Goal: Task Accomplishment & Management: Use online tool/utility

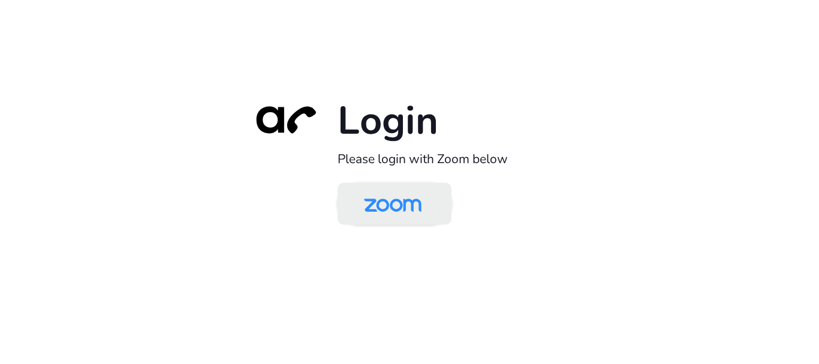
click at [372, 203] on img at bounding box center [392, 204] width 83 height 39
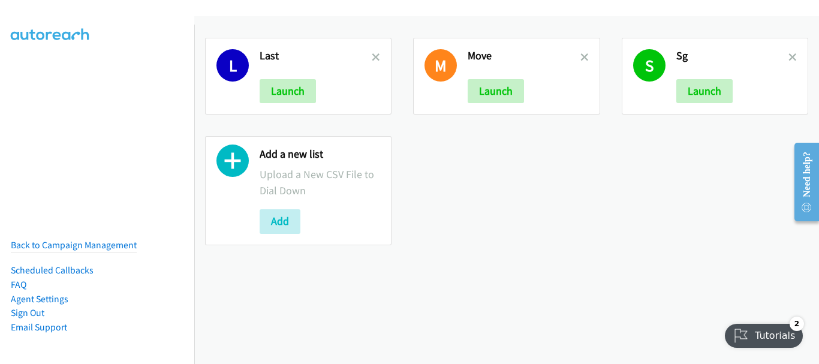
click at [368, 56] on h2 "Last" at bounding box center [316, 56] width 112 height 14
click at [372, 57] on icon at bounding box center [376, 58] width 8 height 8
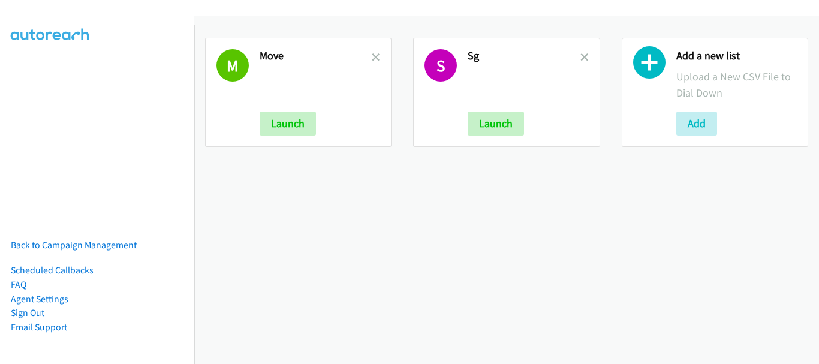
click at [372, 57] on icon at bounding box center [376, 58] width 8 height 8
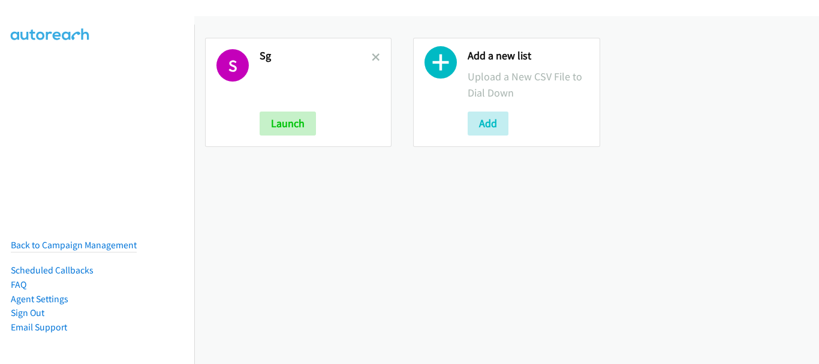
click at [372, 57] on icon at bounding box center [376, 58] width 8 height 8
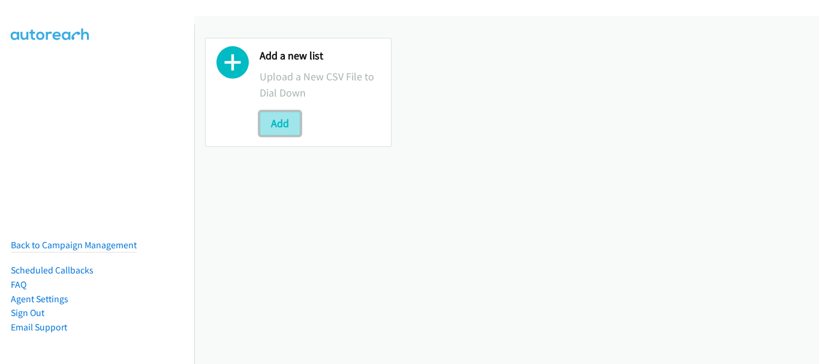
click at [286, 116] on button "Add" at bounding box center [280, 124] width 41 height 24
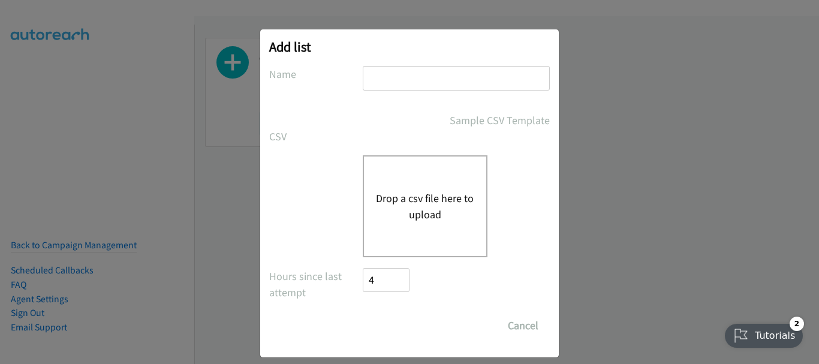
click at [413, 73] on input "text" at bounding box center [456, 78] width 187 height 25
click at [411, 79] on input "Home" at bounding box center [456, 78] width 187 height 25
type input "TH"
click at [394, 198] on button "Drop a csv file here to upload" at bounding box center [425, 206] width 98 height 32
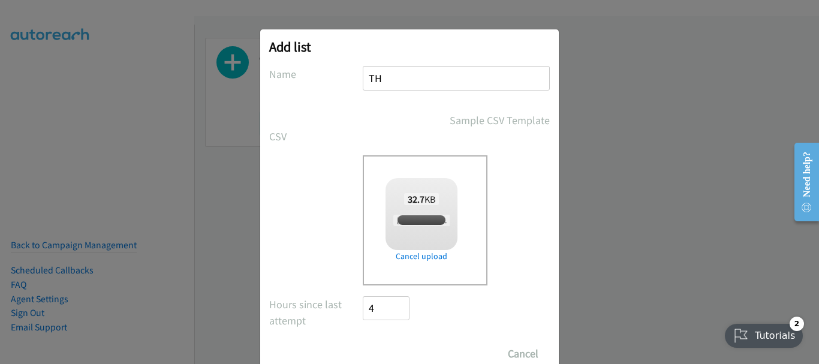
checkbox input "true"
click at [397, 359] on input "Save List" at bounding box center [394, 354] width 63 height 24
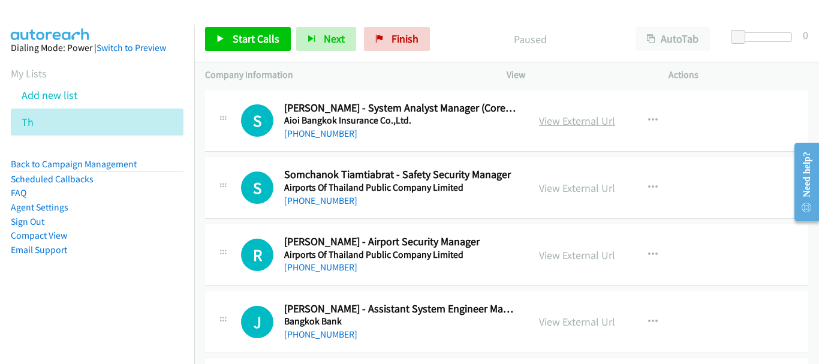
click at [595, 126] on link "View External Url" at bounding box center [577, 121] width 76 height 14
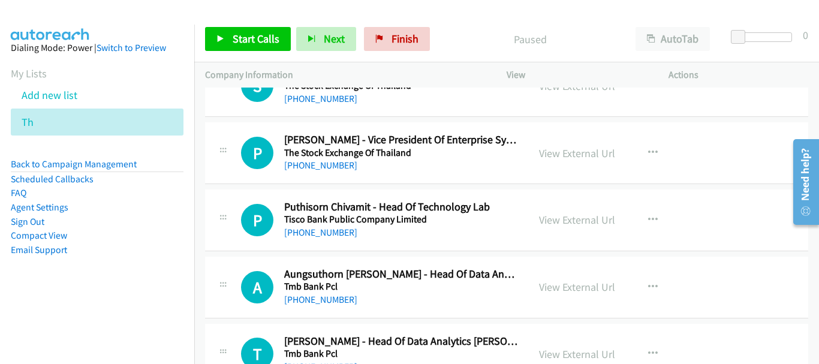
scroll to position [9699, 0]
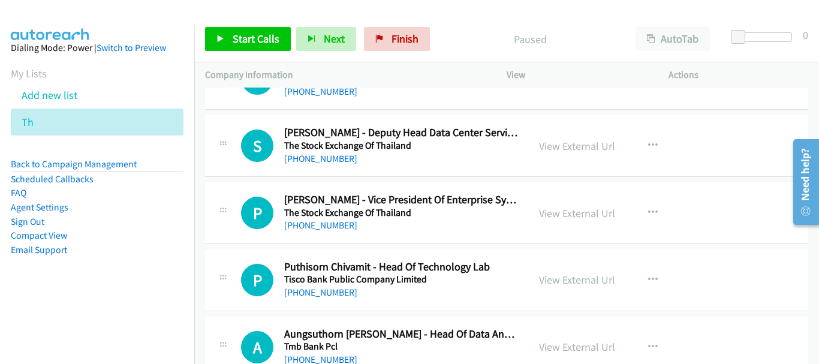
click at [318, 285] on div "[PHONE_NUMBER]" at bounding box center [400, 292] width 233 height 14
click at [318, 290] on link "[PHONE_NUMBER]" at bounding box center [320, 292] width 73 height 11
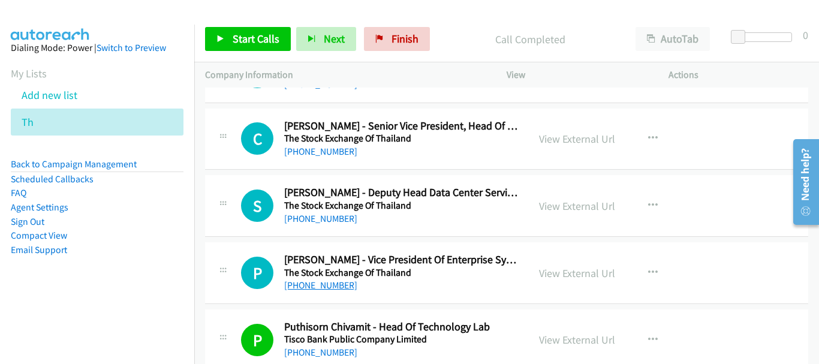
click at [324, 290] on link "[PHONE_NUMBER]" at bounding box center [320, 285] width 73 height 11
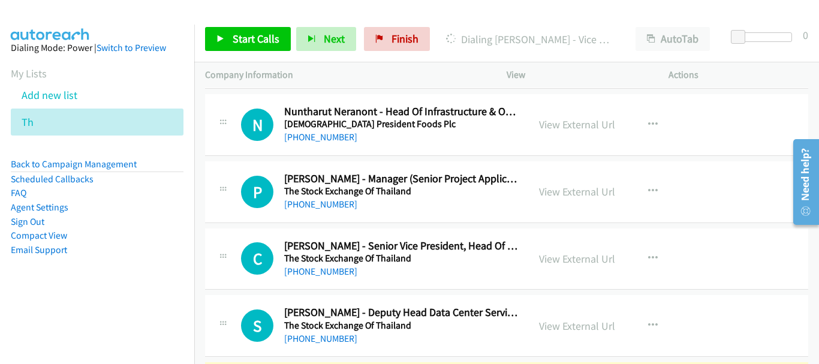
scroll to position [9459, 0]
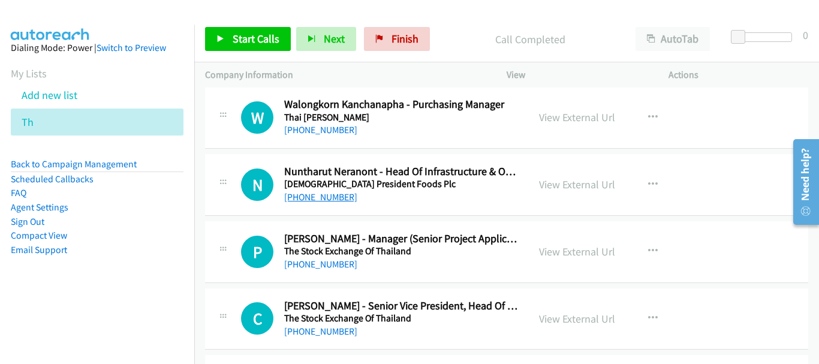
click at [342, 192] on link "[PHONE_NUMBER]" at bounding box center [320, 196] width 73 height 11
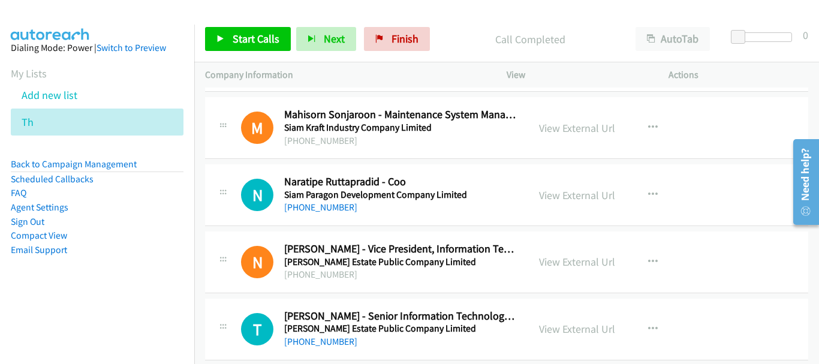
scroll to position [9039, 0]
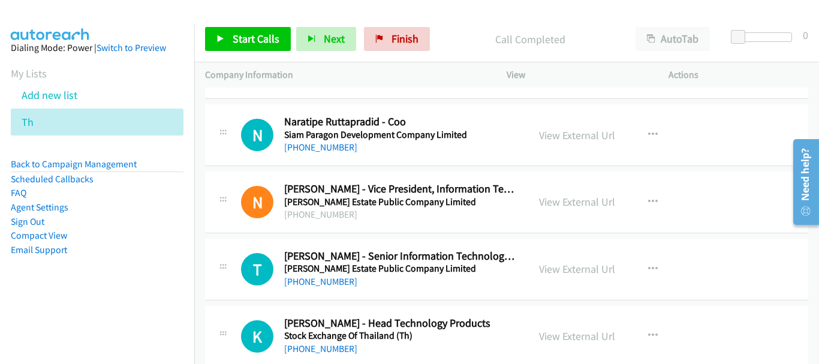
click at [328, 287] on div "[PHONE_NUMBER]" at bounding box center [400, 282] width 233 height 14
click at [328, 281] on link "[PHONE_NUMBER]" at bounding box center [320, 281] width 73 height 11
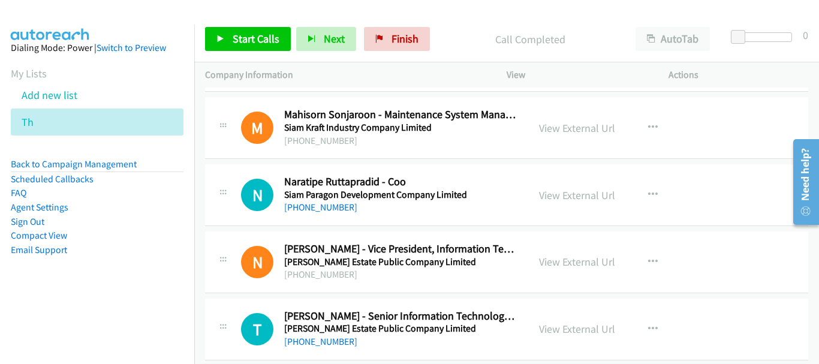
scroll to position [8919, 0]
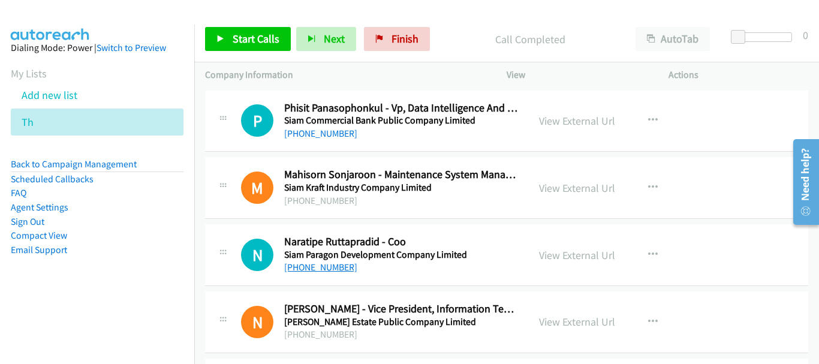
click at [337, 266] on link "[PHONE_NUMBER]" at bounding box center [320, 267] width 73 height 11
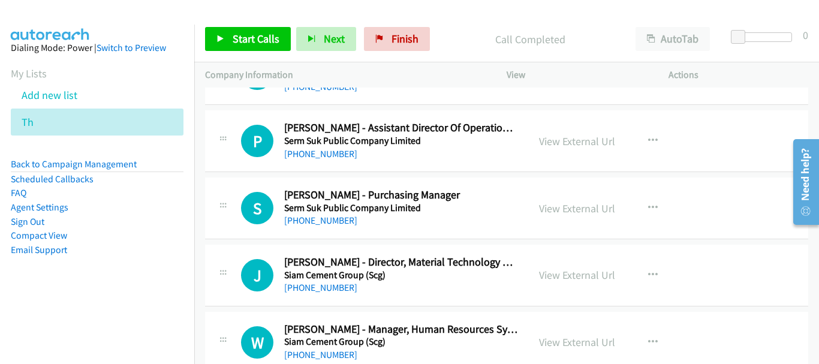
scroll to position [6760, 0]
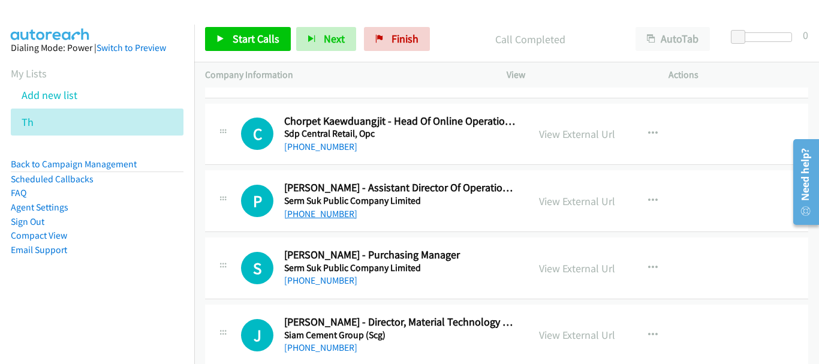
click at [341, 209] on link "[PHONE_NUMBER]" at bounding box center [320, 213] width 73 height 11
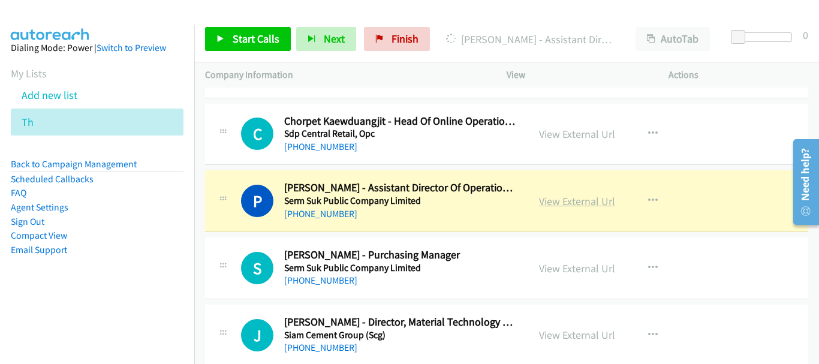
click at [544, 203] on link "View External Url" at bounding box center [577, 201] width 76 height 14
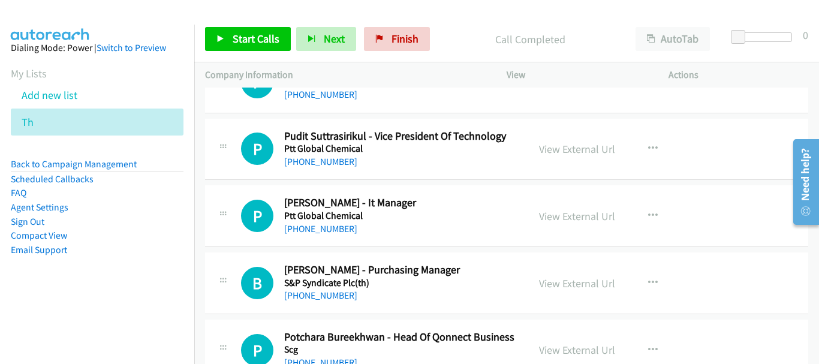
scroll to position [5321, 0]
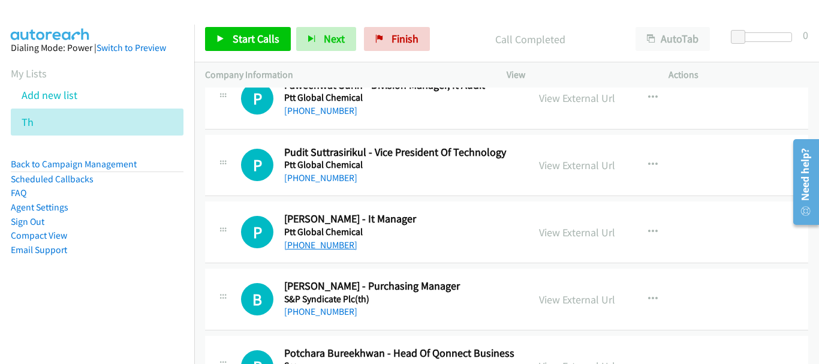
click at [321, 246] on link "[PHONE_NUMBER]" at bounding box center [320, 244] width 73 height 11
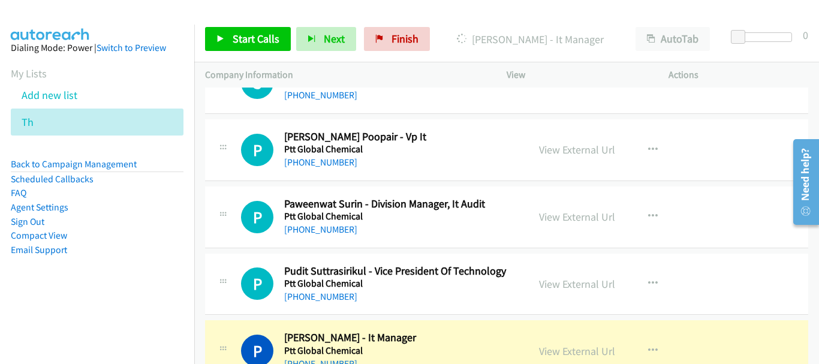
scroll to position [5201, 0]
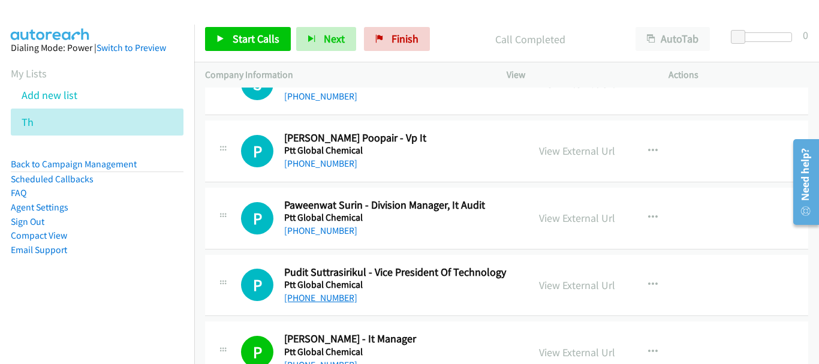
click at [332, 299] on link "[PHONE_NUMBER]" at bounding box center [320, 297] width 73 height 11
click at [329, 297] on link "[PHONE_NUMBER]" at bounding box center [320, 297] width 73 height 11
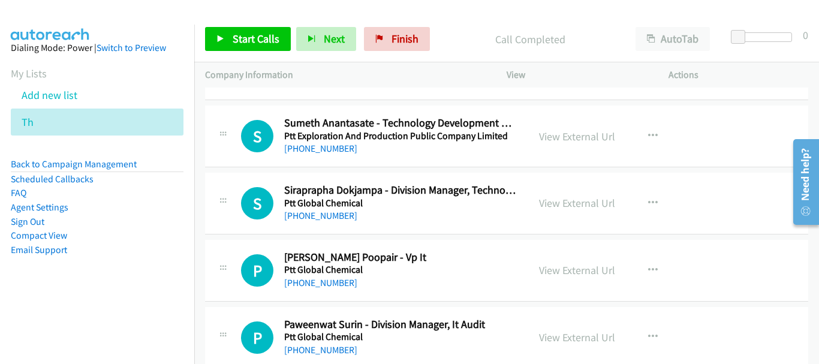
scroll to position [5081, 0]
click at [338, 281] on link "[PHONE_NUMBER]" at bounding box center [320, 283] width 73 height 11
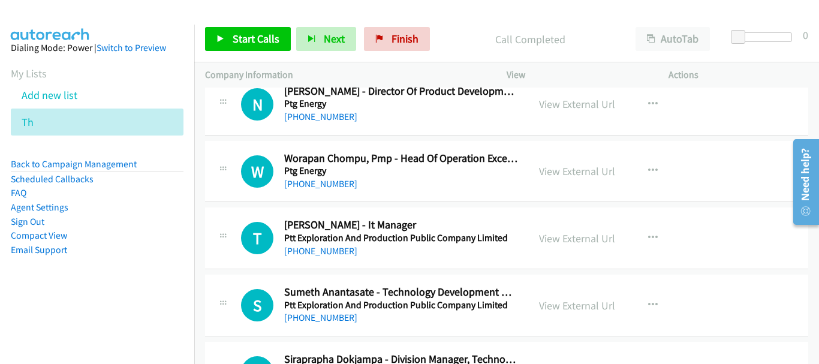
scroll to position [4901, 0]
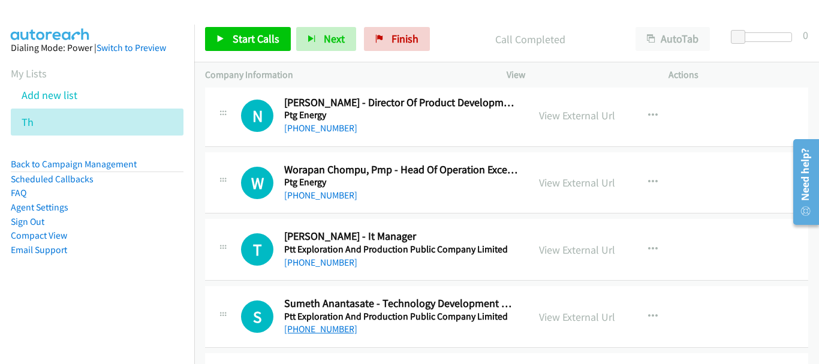
click at [335, 329] on link "[PHONE_NUMBER]" at bounding box center [320, 328] width 73 height 11
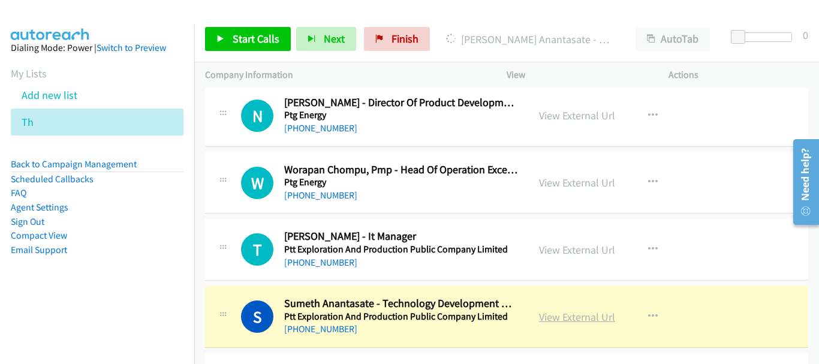
click at [579, 317] on link "View External Url" at bounding box center [577, 317] width 76 height 14
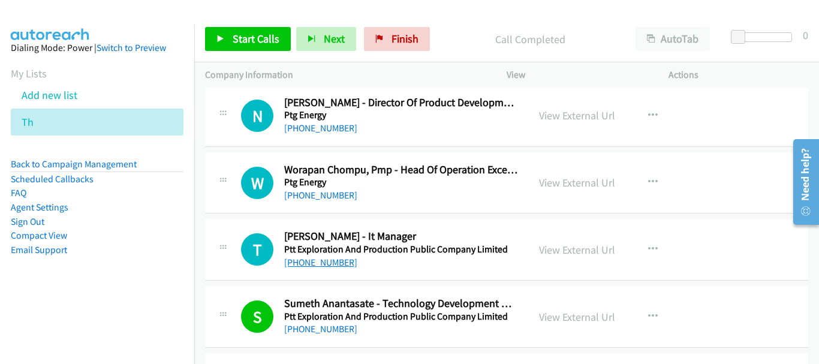
click at [321, 267] on link "[PHONE_NUMBER]" at bounding box center [320, 262] width 73 height 11
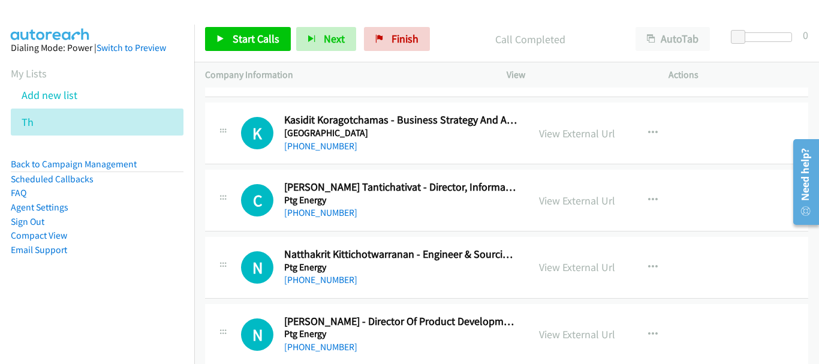
scroll to position [4661, 0]
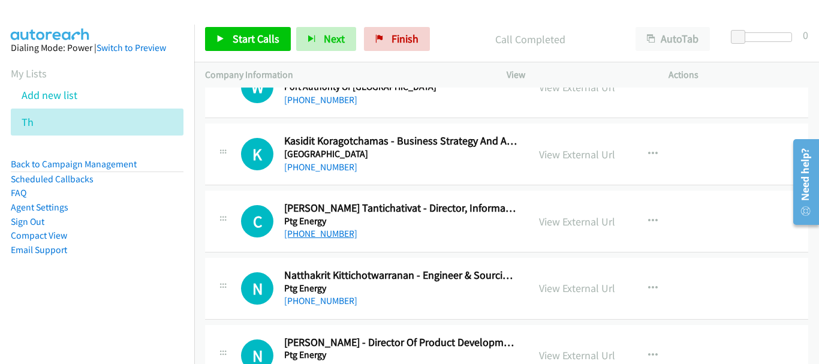
click at [306, 239] on link "[PHONE_NUMBER]" at bounding box center [320, 233] width 73 height 11
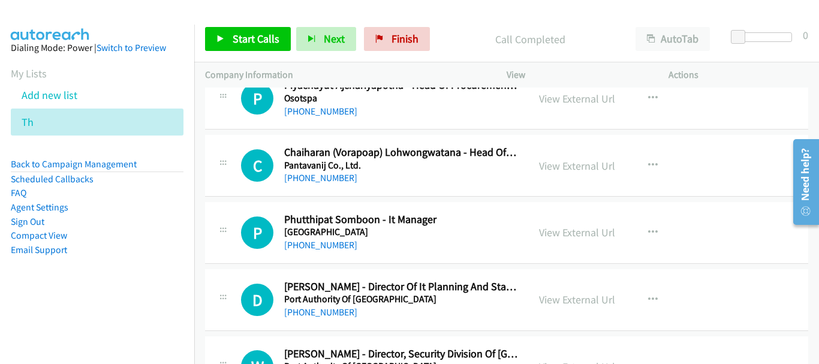
scroll to position [4361, 0]
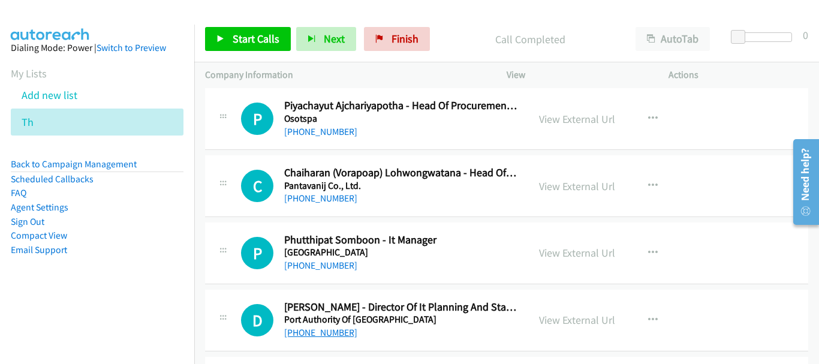
click at [326, 330] on link "[PHONE_NUMBER]" at bounding box center [320, 332] width 73 height 11
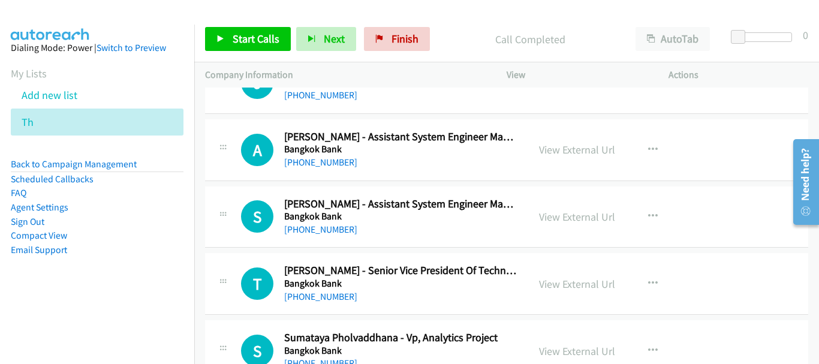
scroll to position [240, 0]
click at [559, 288] on link "View External Url" at bounding box center [577, 284] width 76 height 14
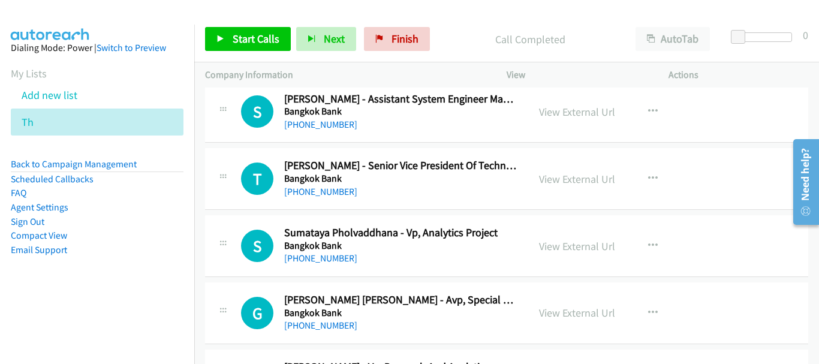
scroll to position [420, 0]
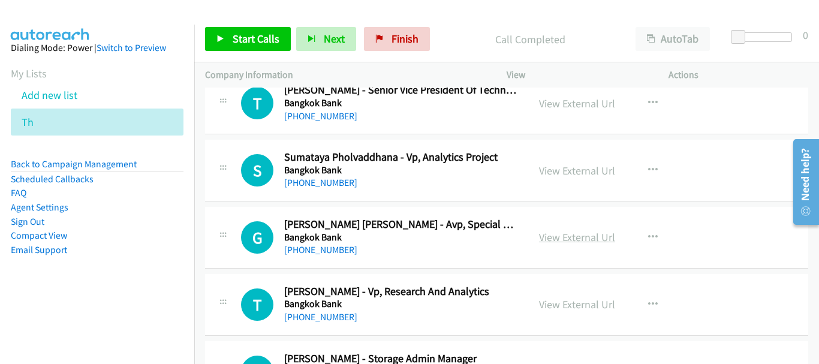
click at [583, 239] on link "View External Url" at bounding box center [577, 237] width 76 height 14
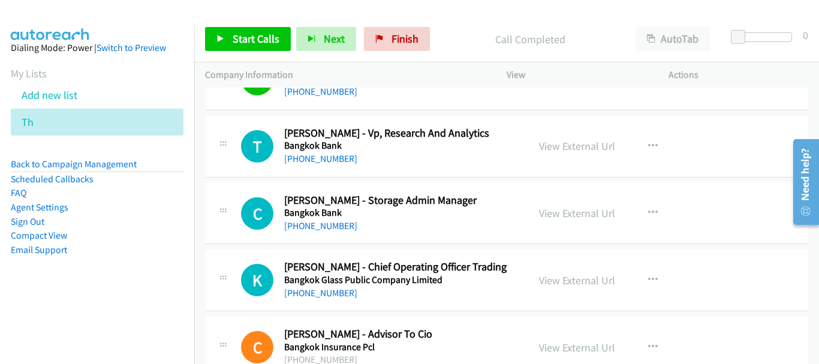
scroll to position [600, 0]
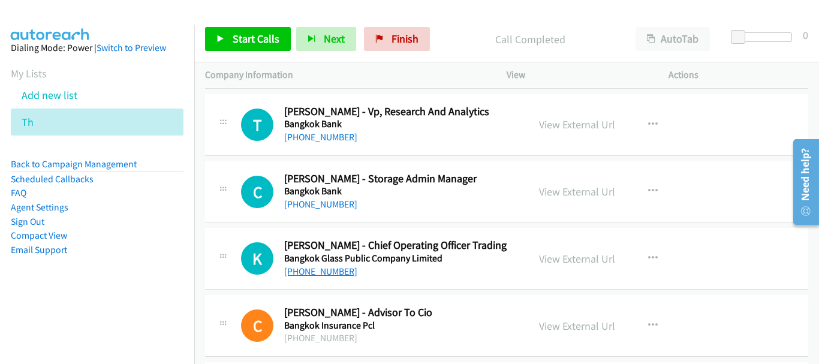
click at [311, 266] on link "[PHONE_NUMBER]" at bounding box center [320, 271] width 73 height 11
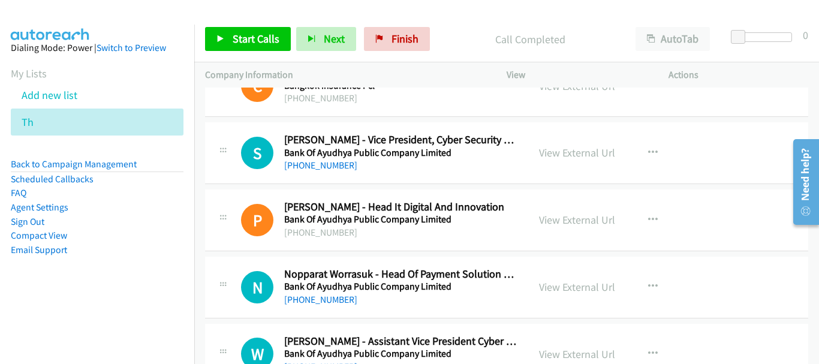
scroll to position [900, 0]
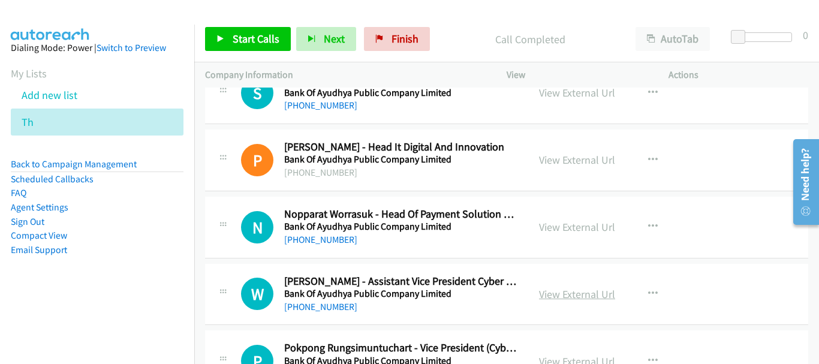
click at [576, 295] on link "View External Url" at bounding box center [577, 294] width 76 height 14
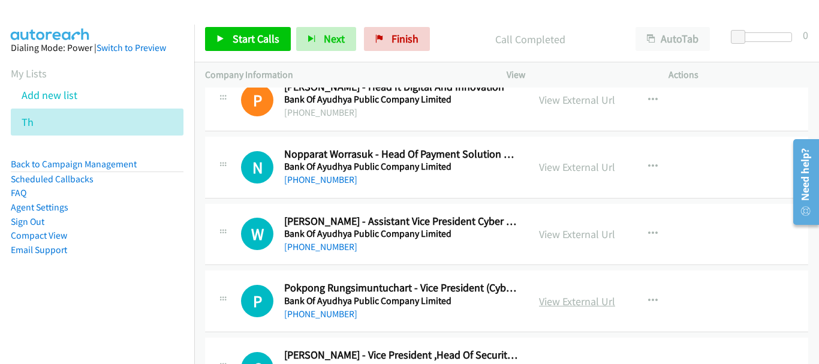
click at [596, 303] on link "View External Url" at bounding box center [577, 301] width 76 height 14
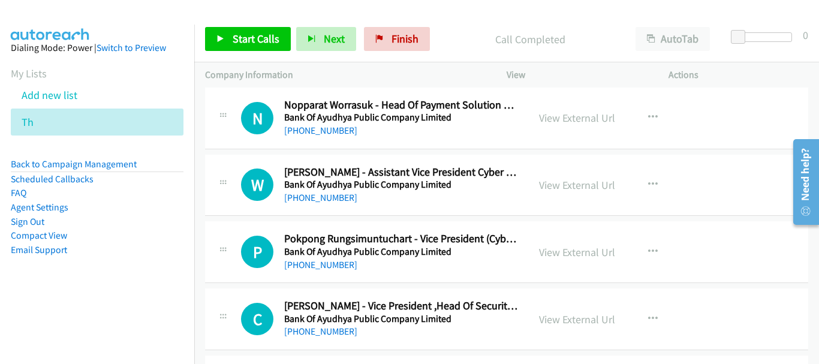
scroll to position [1020, 0]
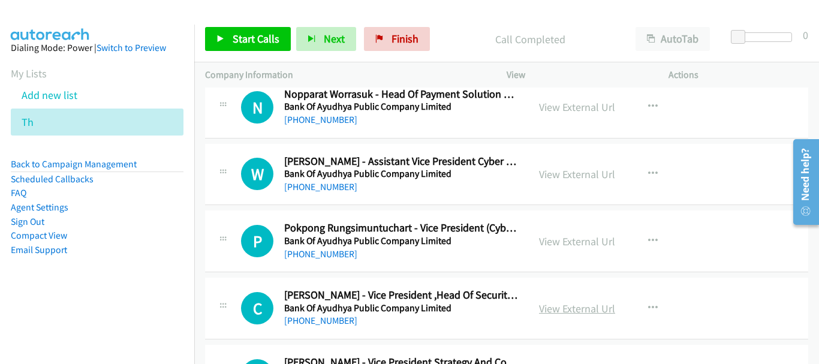
click at [567, 308] on link "View External Url" at bounding box center [577, 309] width 76 height 14
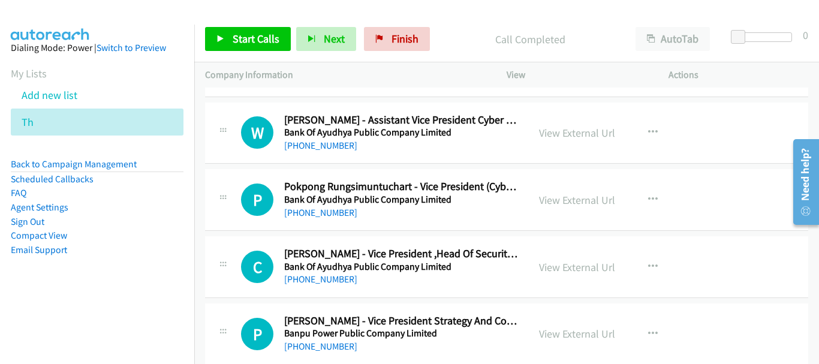
scroll to position [1080, 0]
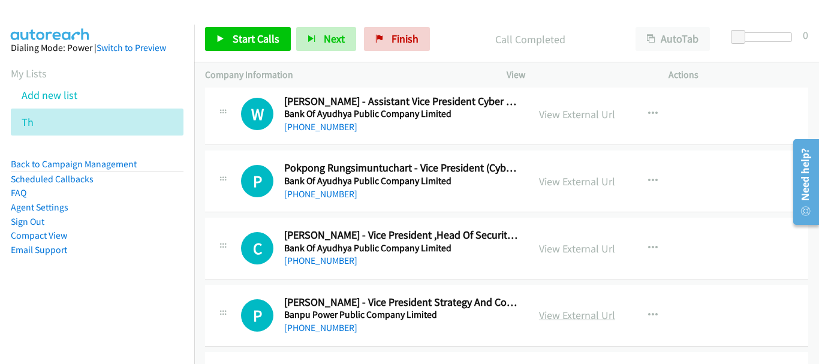
click at [577, 318] on link "View External Url" at bounding box center [577, 315] width 76 height 14
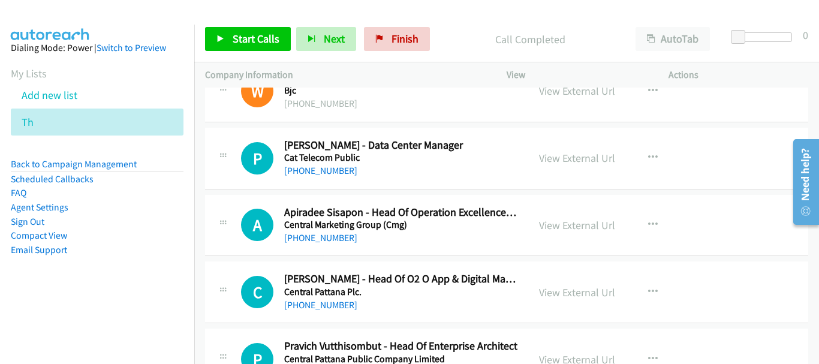
scroll to position [2099, 0]
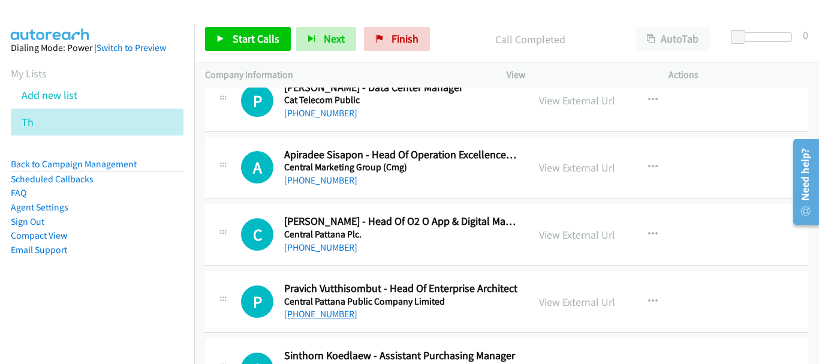
click at [332, 312] on link "[PHONE_NUMBER]" at bounding box center [320, 313] width 73 height 11
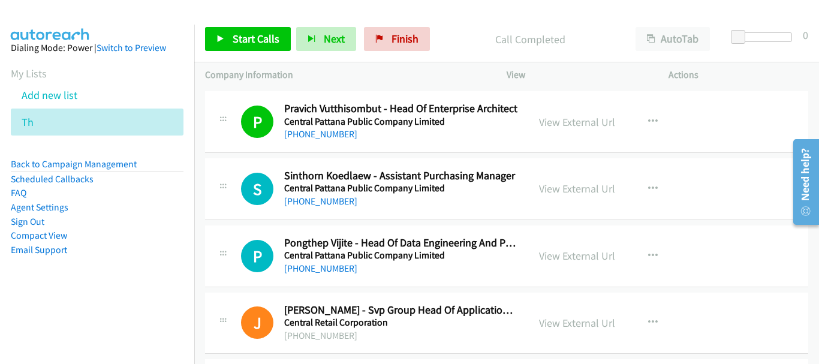
scroll to position [2399, 0]
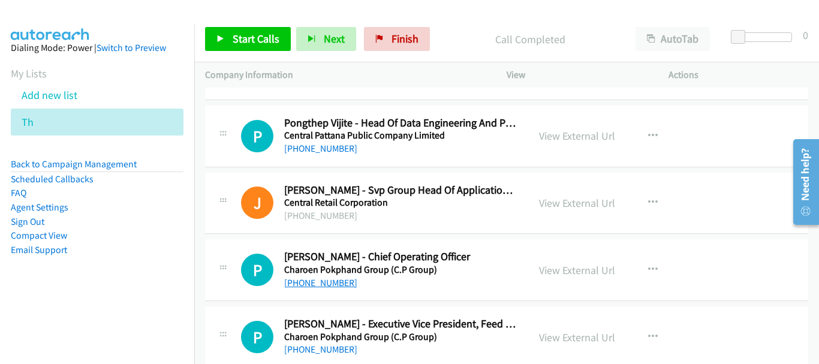
click at [334, 285] on link "[PHONE_NUMBER]" at bounding box center [320, 282] width 73 height 11
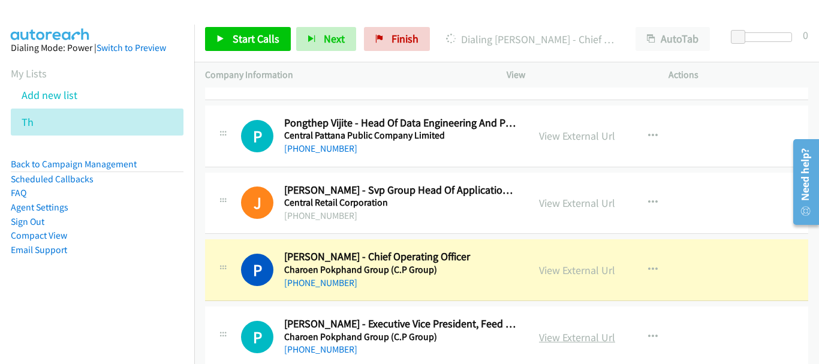
click at [563, 336] on link "View External Url" at bounding box center [577, 337] width 76 height 14
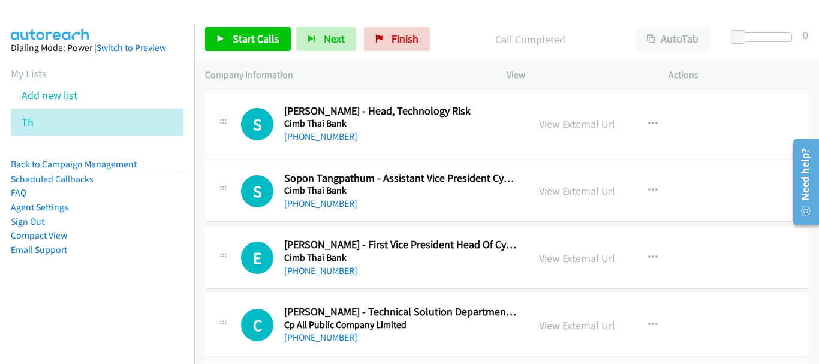
scroll to position [2759, 0]
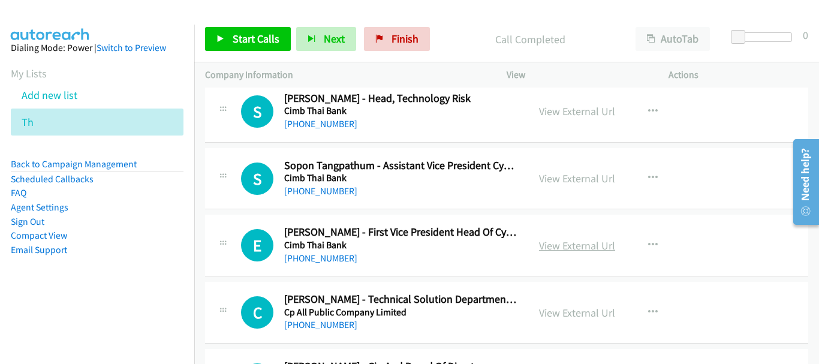
click at [584, 249] on link "View External Url" at bounding box center [577, 246] width 76 height 14
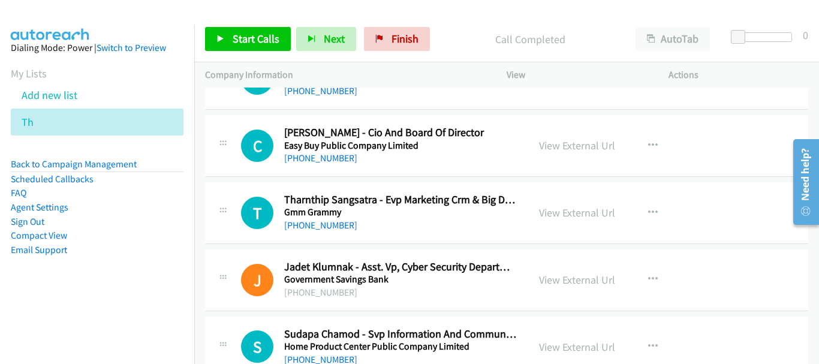
scroll to position [3059, 0]
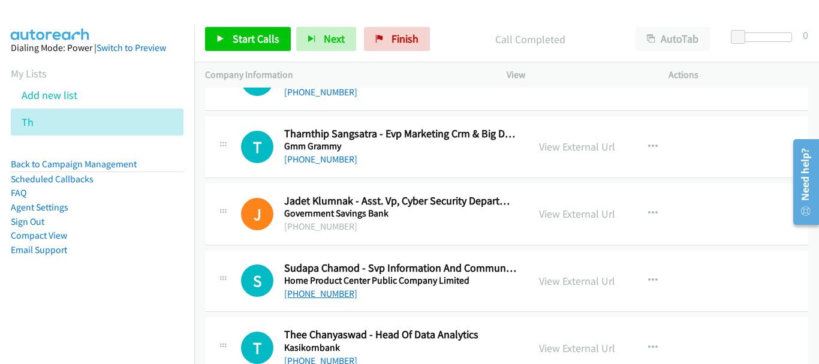
click at [321, 296] on link "[PHONE_NUMBER]" at bounding box center [320, 293] width 73 height 11
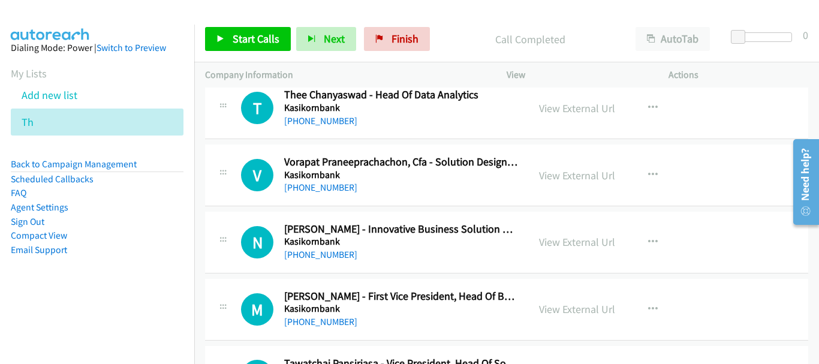
scroll to position [3359, 0]
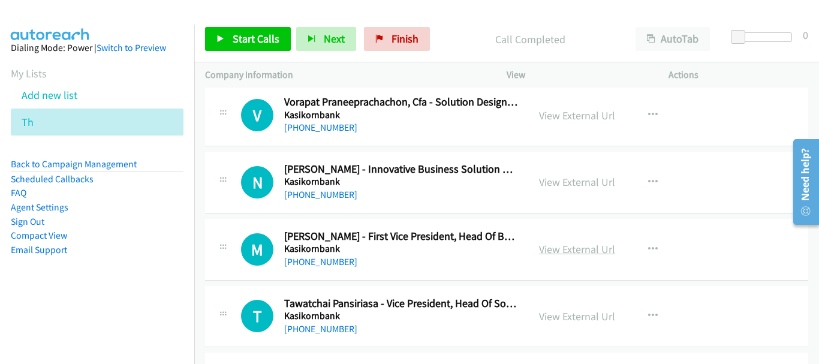
click at [578, 244] on link "View External Url" at bounding box center [577, 249] width 76 height 14
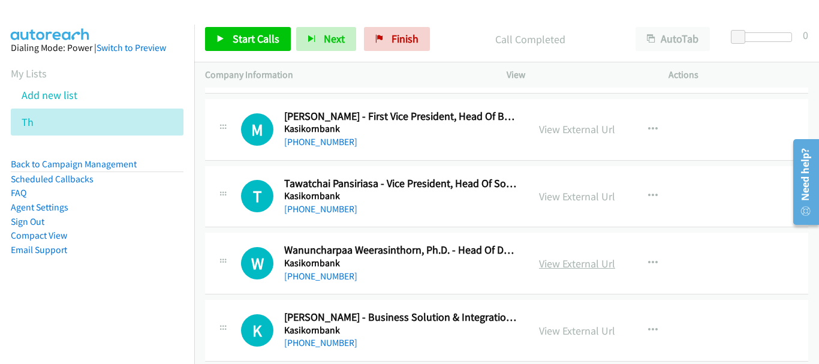
click at [570, 269] on link "View External Url" at bounding box center [577, 264] width 76 height 14
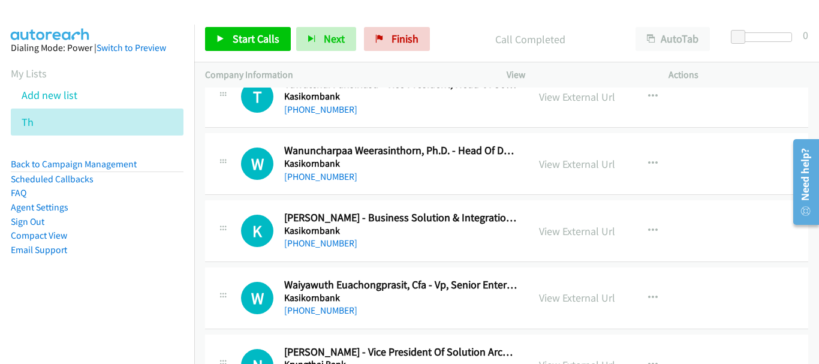
scroll to position [3599, 0]
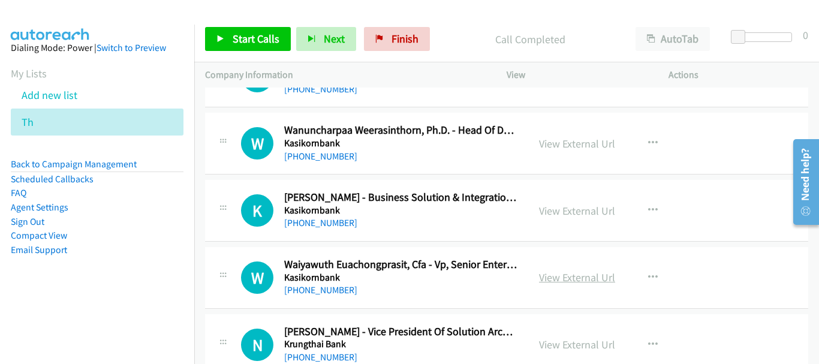
click at [560, 278] on link "View External Url" at bounding box center [577, 278] width 76 height 14
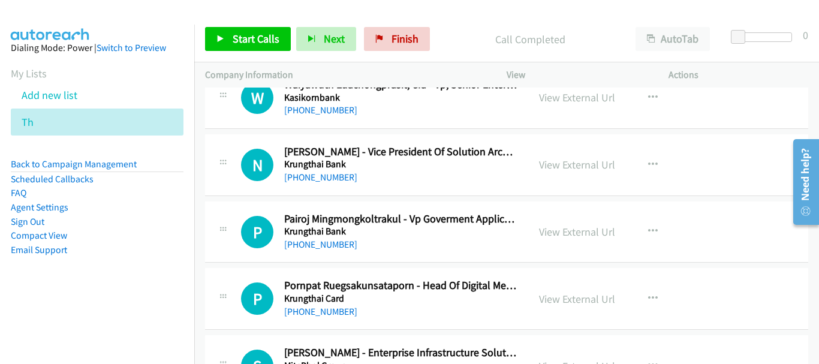
scroll to position [3839, 0]
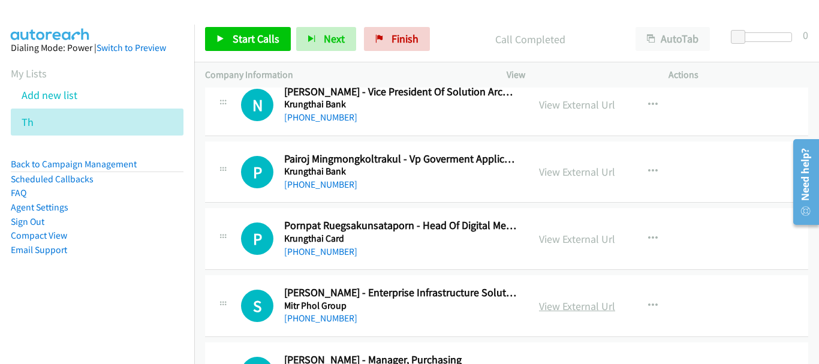
click at [590, 304] on link "View External Url" at bounding box center [577, 306] width 76 height 14
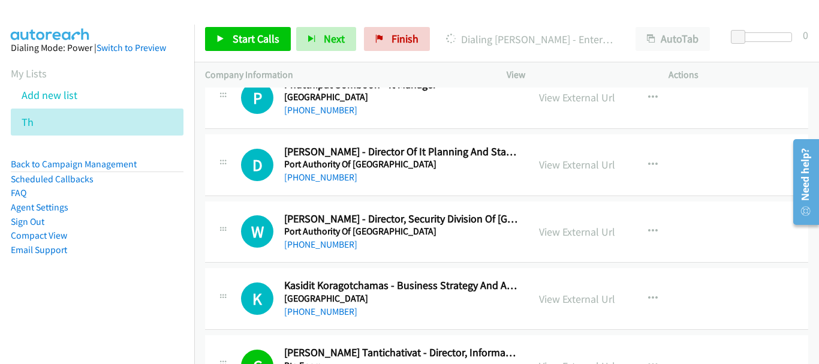
scroll to position [4498, 0]
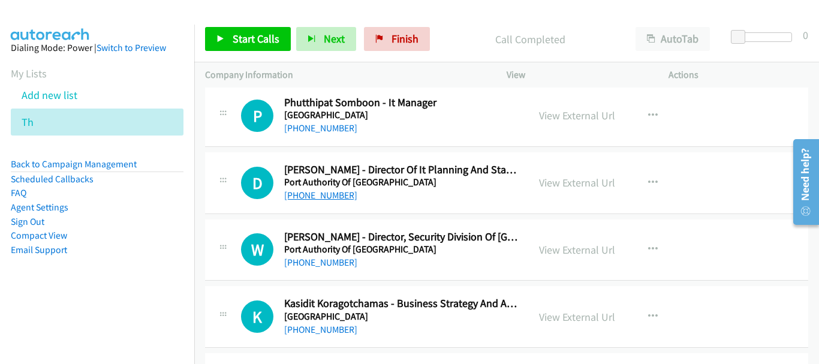
click at [329, 191] on link "[PHONE_NUMBER]" at bounding box center [320, 195] width 73 height 11
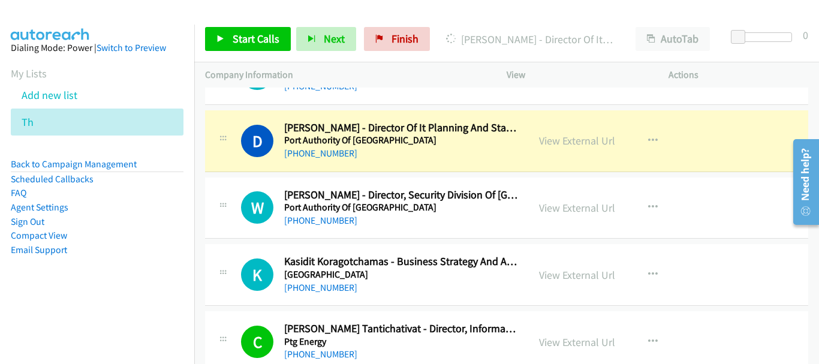
scroll to position [4558, 0]
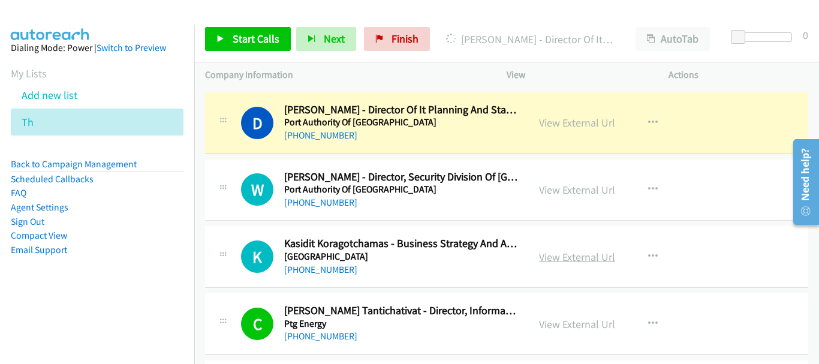
click at [569, 259] on link "View External Url" at bounding box center [577, 257] width 76 height 14
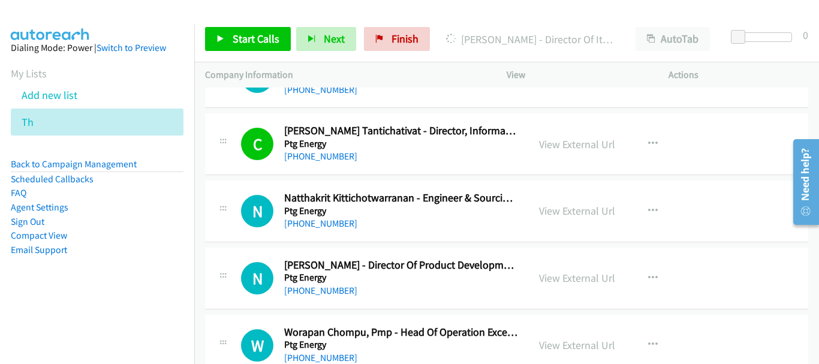
scroll to position [4798, 0]
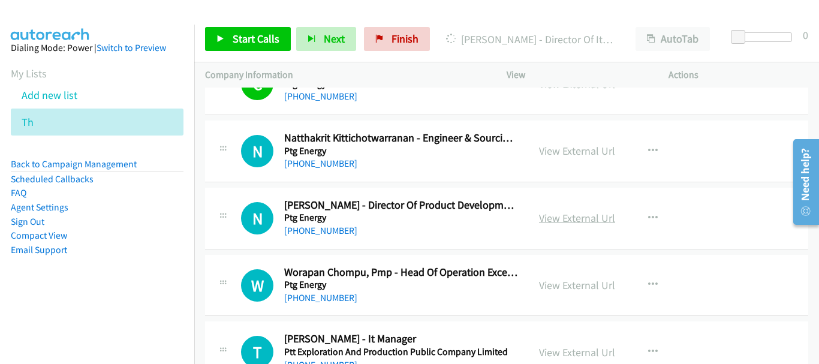
click at [551, 217] on link "View External Url" at bounding box center [577, 218] width 76 height 14
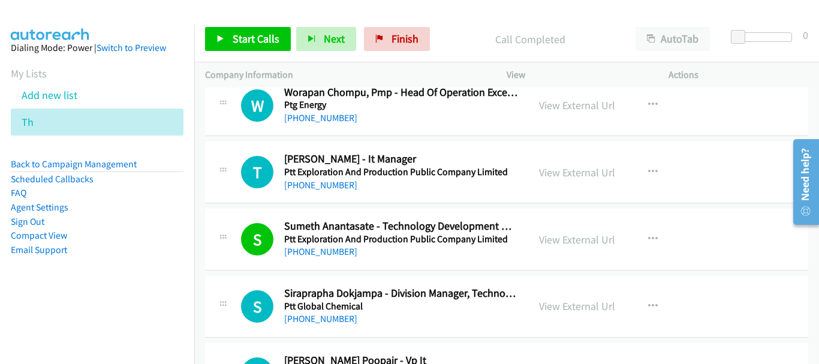
scroll to position [5038, 0]
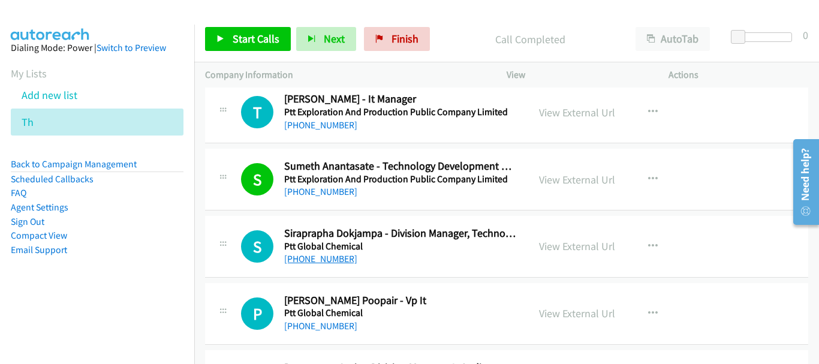
click at [305, 256] on link "[PHONE_NUMBER]" at bounding box center [320, 258] width 73 height 11
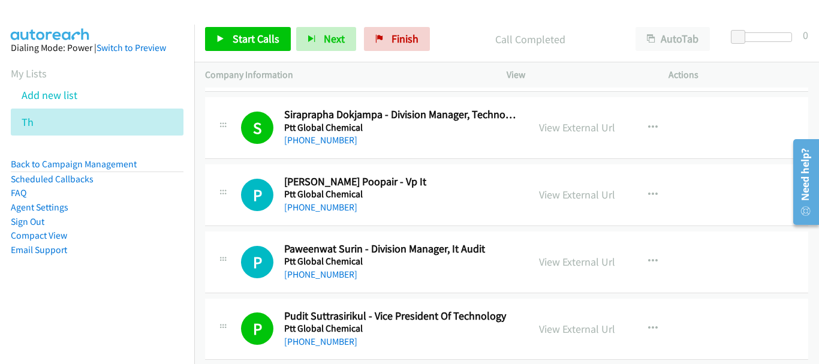
scroll to position [5158, 0]
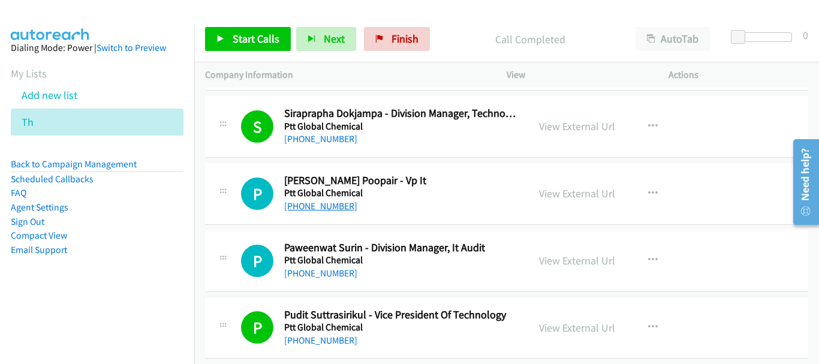
click at [329, 206] on link "[PHONE_NUMBER]" at bounding box center [320, 205] width 73 height 11
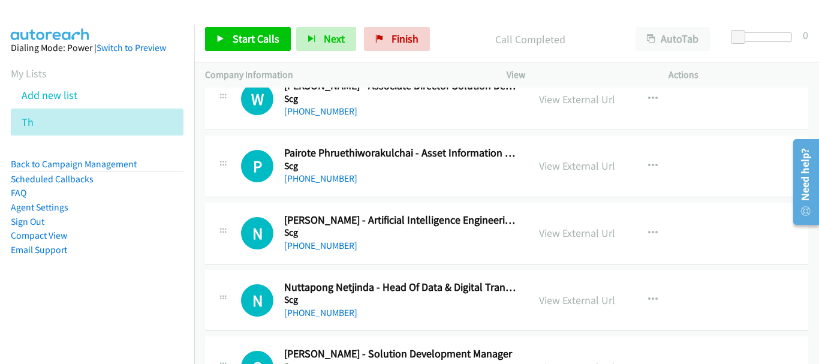
scroll to position [5878, 0]
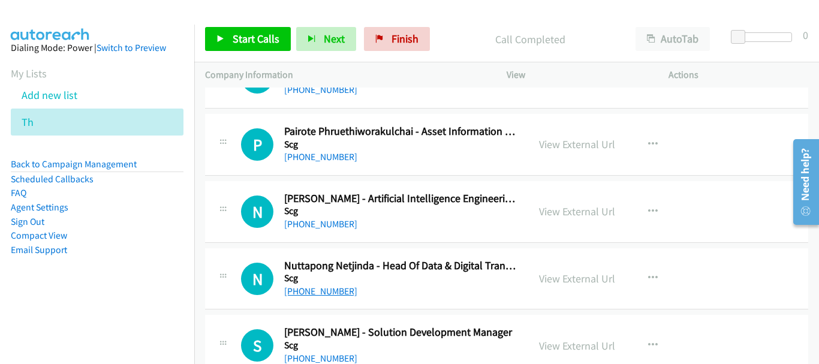
click at [335, 294] on link "[PHONE_NUMBER]" at bounding box center [320, 290] width 73 height 11
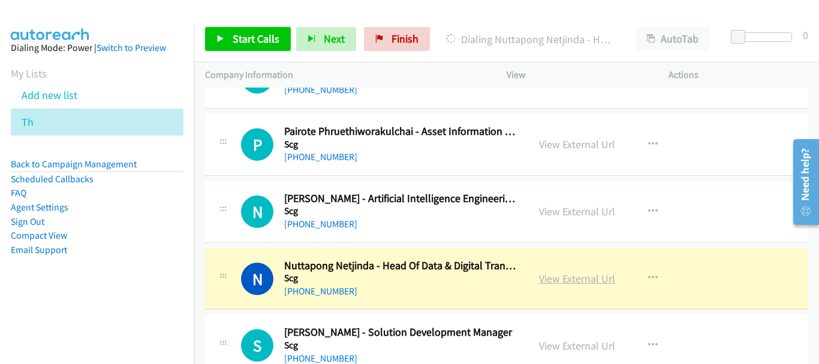
click at [587, 277] on link "View External Url" at bounding box center [577, 279] width 76 height 14
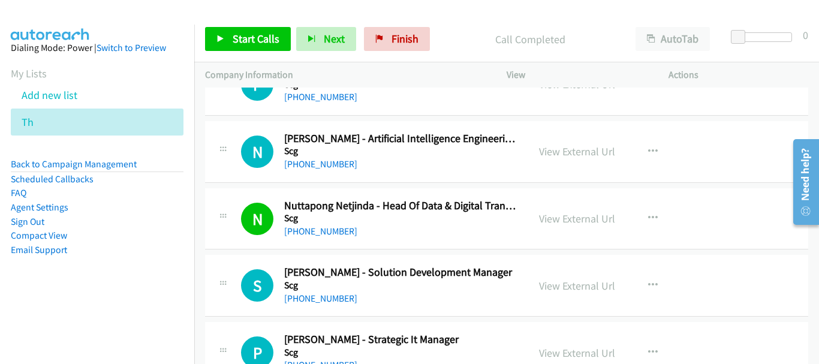
scroll to position [5998, 0]
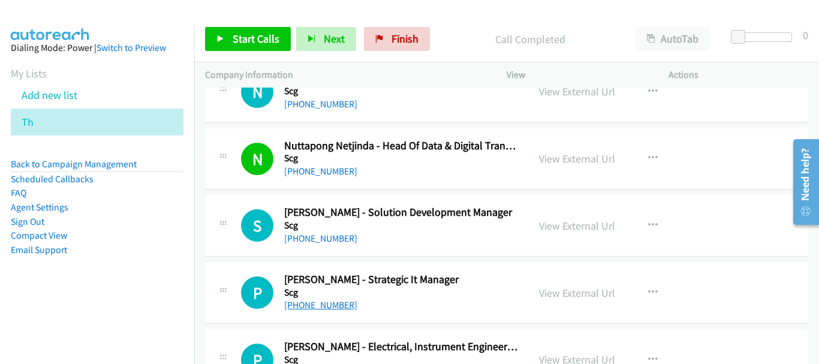
click at [324, 302] on link "[PHONE_NUMBER]" at bounding box center [320, 304] width 73 height 11
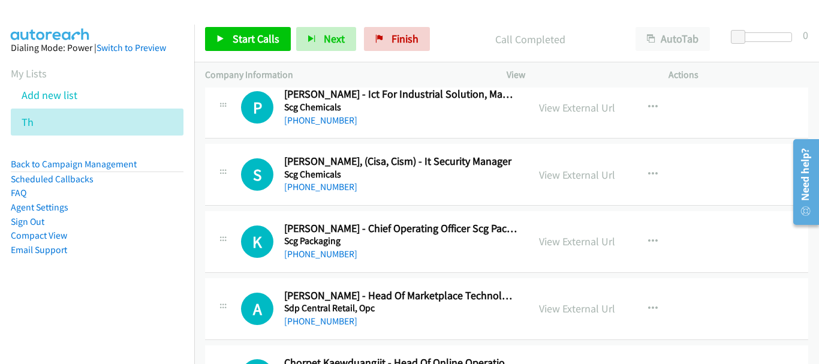
scroll to position [6538, 0]
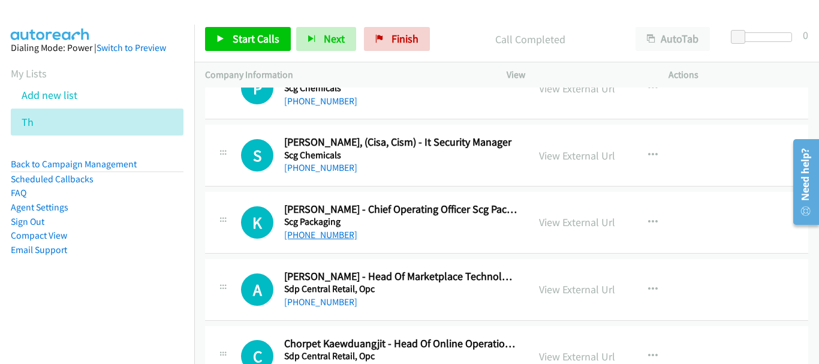
click at [310, 239] on link "[PHONE_NUMBER]" at bounding box center [320, 234] width 73 height 11
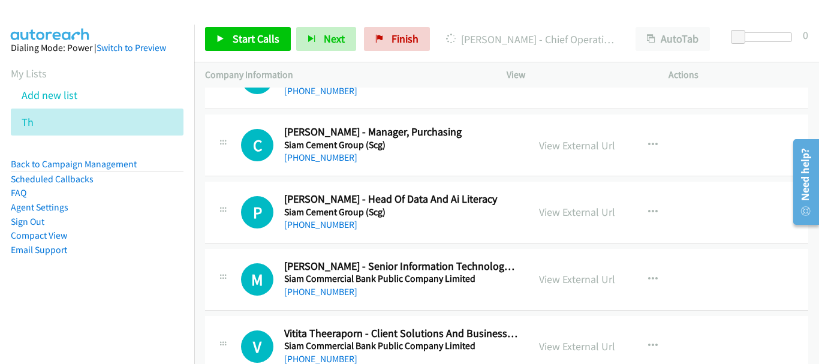
scroll to position [7977, 0]
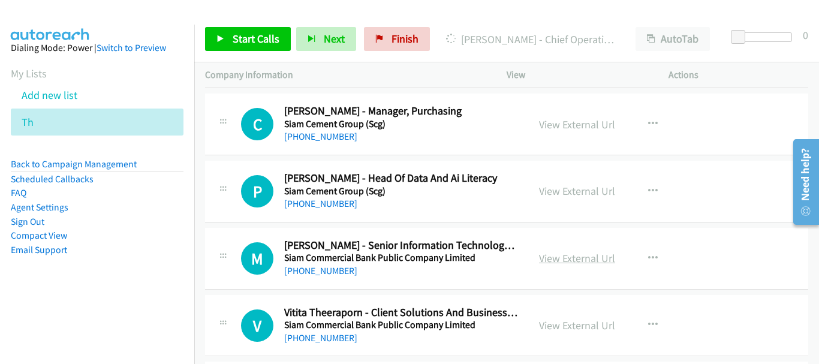
click at [591, 256] on link "View External Url" at bounding box center [577, 258] width 76 height 14
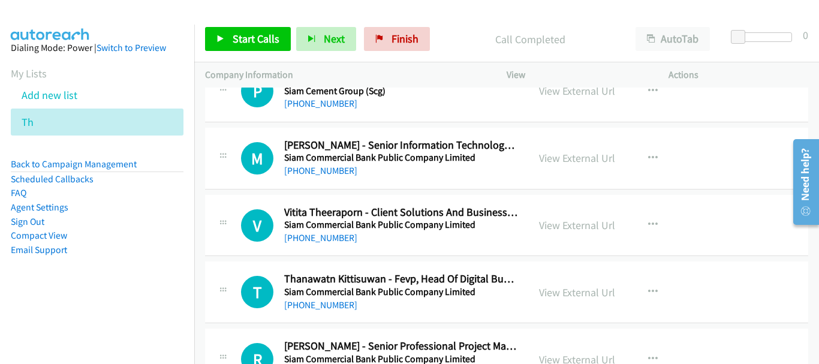
scroll to position [8097, 0]
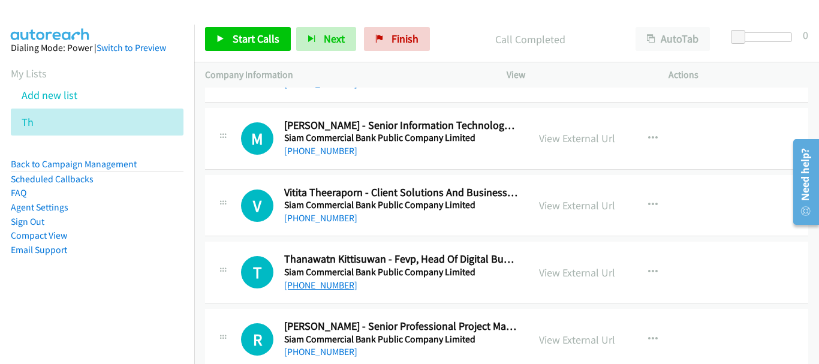
click at [305, 284] on link "[PHONE_NUMBER]" at bounding box center [320, 285] width 73 height 11
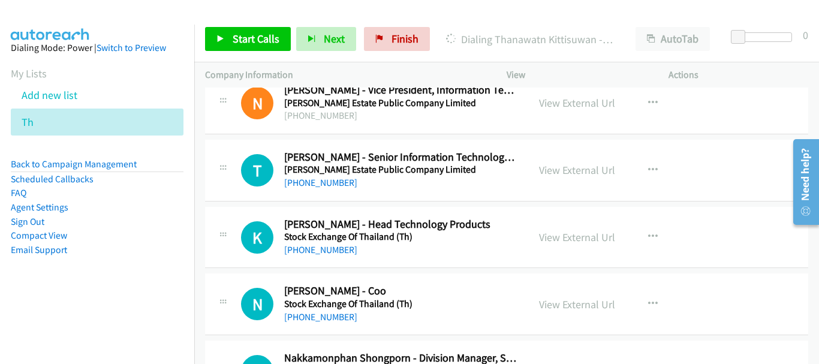
scroll to position [9177, 0]
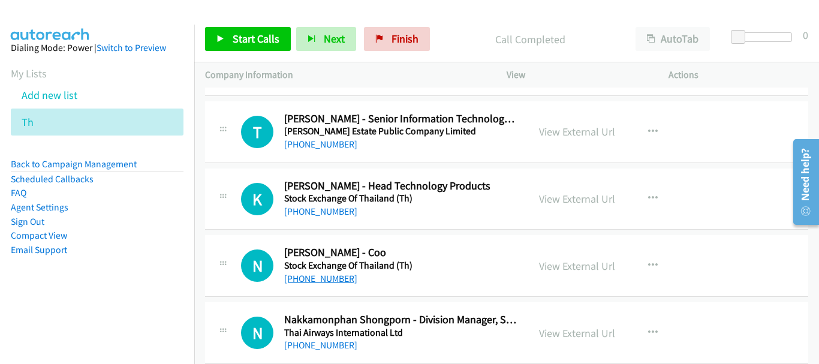
click at [336, 278] on link "[PHONE_NUMBER]" at bounding box center [320, 278] width 73 height 11
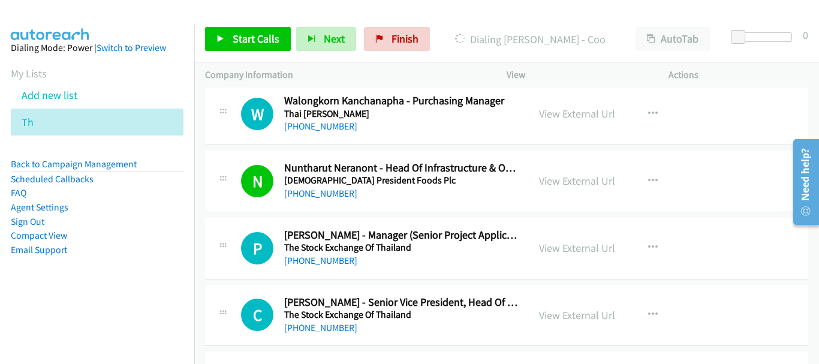
scroll to position [9477, 0]
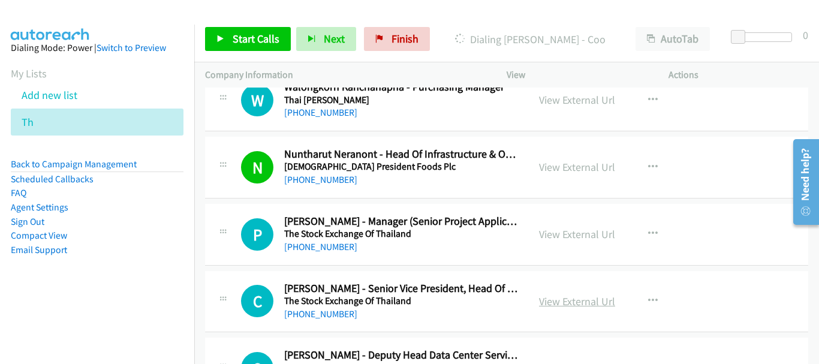
click at [577, 304] on link "View External Url" at bounding box center [577, 301] width 76 height 14
click at [604, 236] on link "View External Url" at bounding box center [577, 234] width 76 height 14
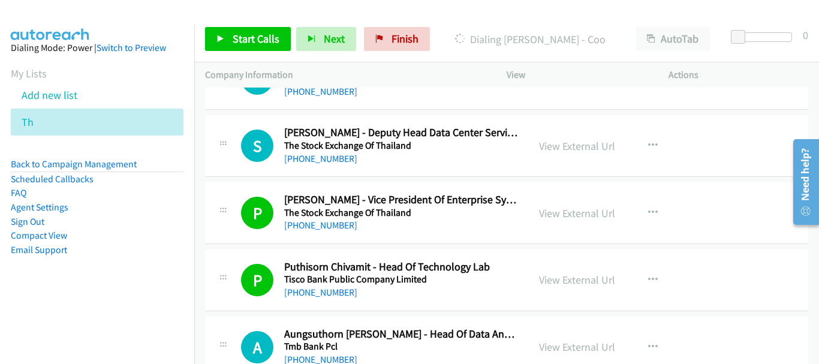
scroll to position [9209, 0]
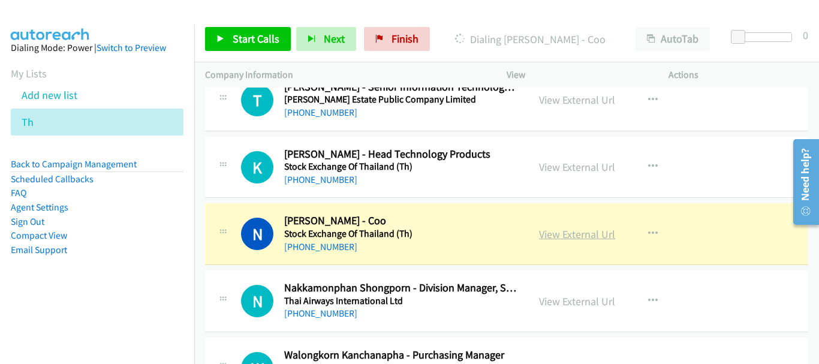
click at [562, 236] on link "View External Url" at bounding box center [577, 234] width 76 height 14
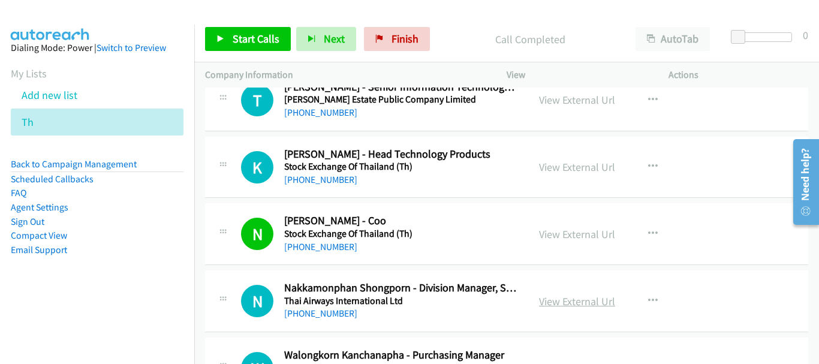
click at [585, 297] on link "View External Url" at bounding box center [577, 301] width 76 height 14
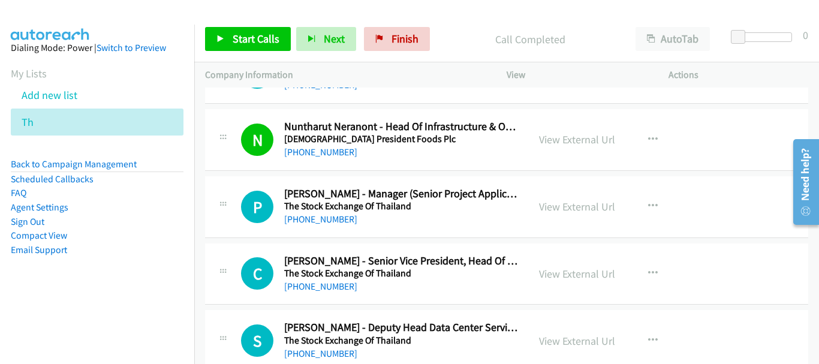
scroll to position [9508, 0]
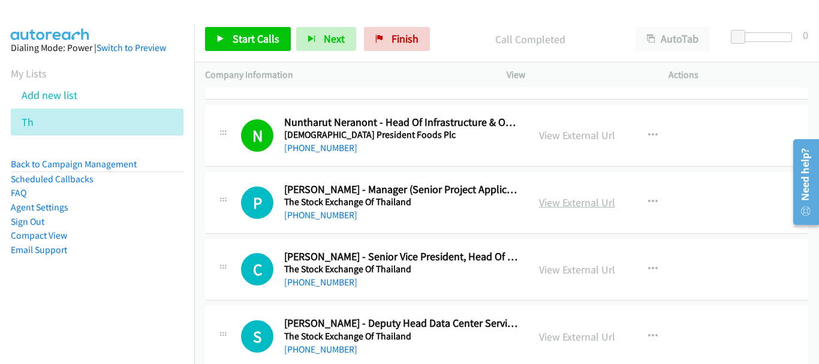
click at [582, 205] on link "View External Url" at bounding box center [577, 203] width 76 height 14
click at [561, 269] on link "View External Url" at bounding box center [577, 270] width 76 height 14
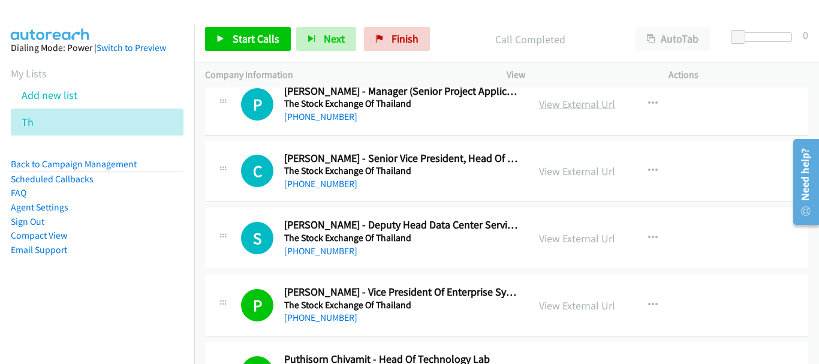
scroll to position [9628, 0]
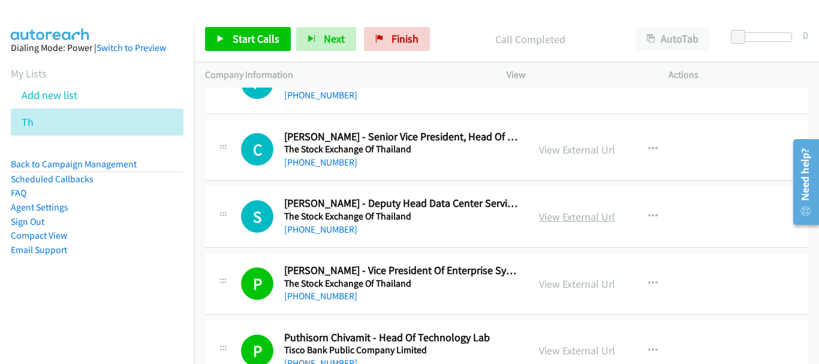
click at [561, 221] on link "View External Url" at bounding box center [577, 217] width 76 height 14
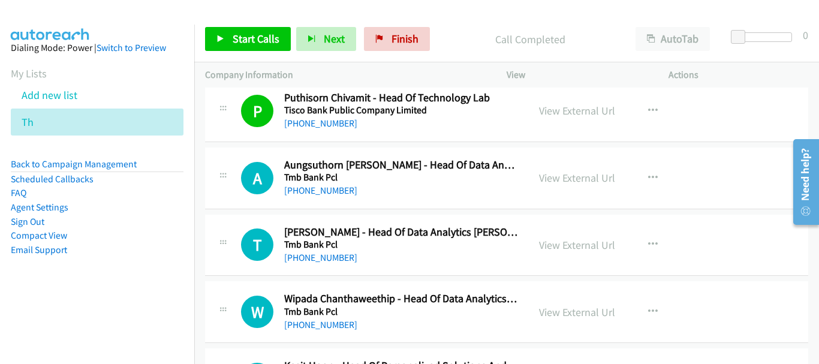
scroll to position [9928, 0]
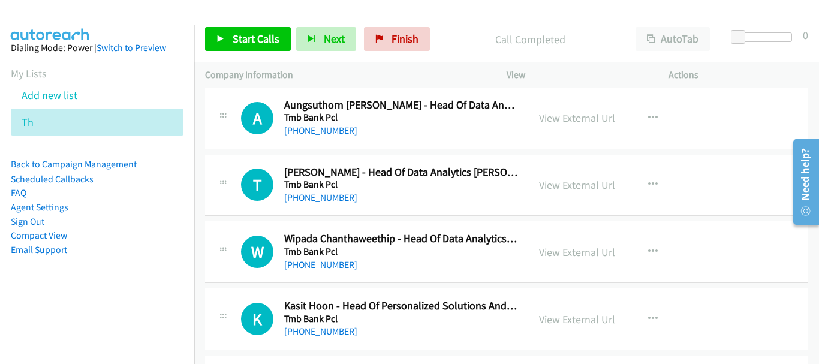
click at [555, 260] on div "View External Url" at bounding box center [577, 252] width 76 height 16
click at [555, 253] on link "View External Url" at bounding box center [577, 252] width 76 height 14
click at [578, 317] on link "View External Url" at bounding box center [577, 319] width 76 height 14
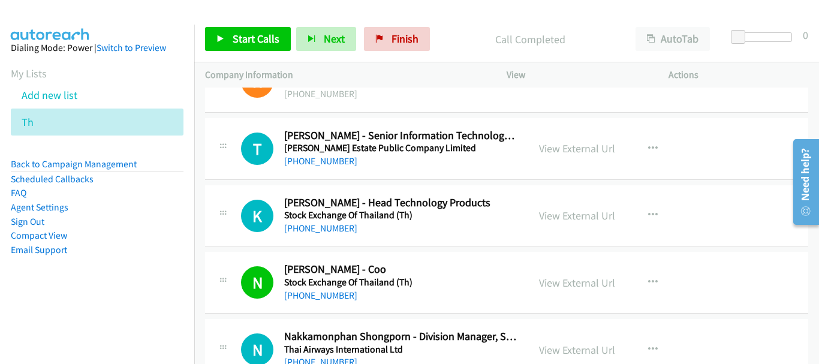
scroll to position [9149, 0]
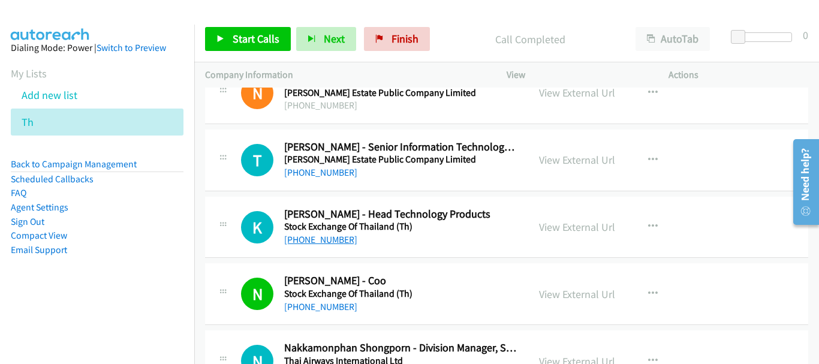
click at [319, 239] on link "[PHONE_NUMBER]" at bounding box center [320, 239] width 73 height 11
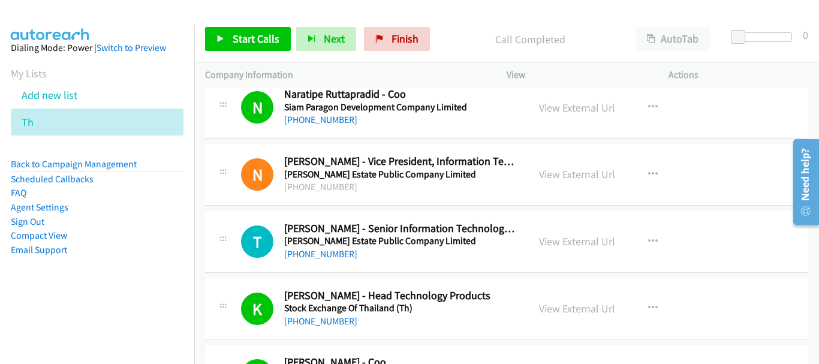
scroll to position [9089, 0]
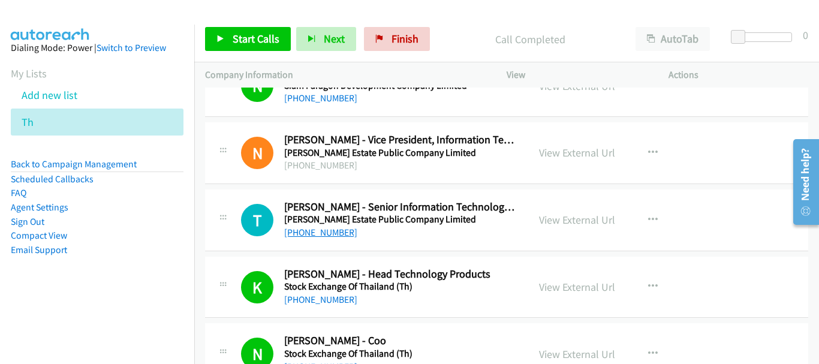
click at [308, 230] on link "[PHONE_NUMBER]" at bounding box center [320, 232] width 73 height 11
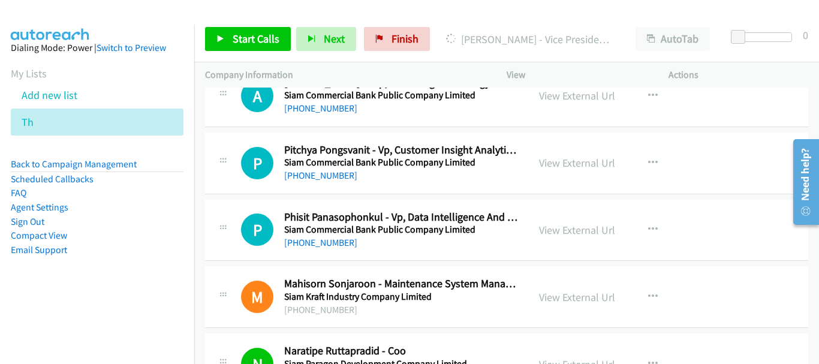
scroll to position [8789, 0]
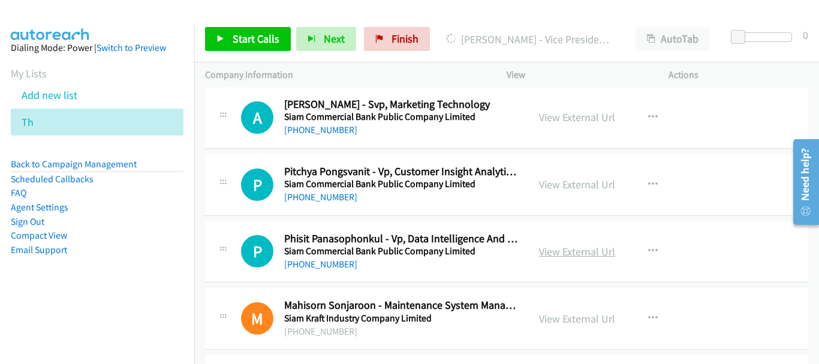
click at [571, 251] on link "View External Url" at bounding box center [577, 252] width 76 height 14
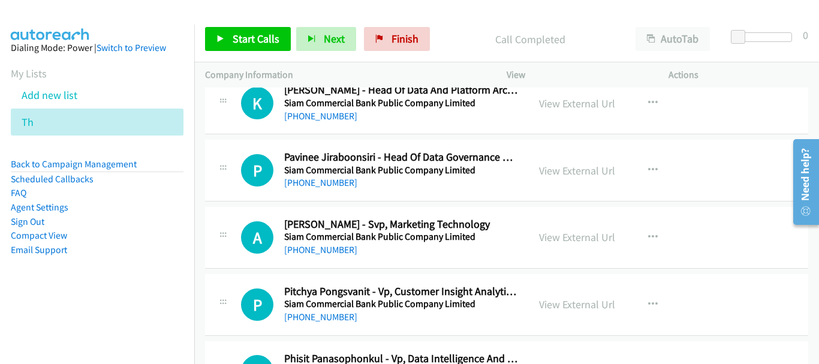
scroll to position [8609, 0]
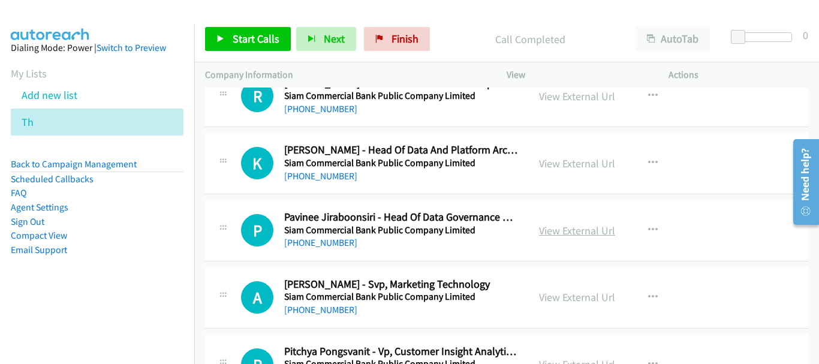
click at [551, 235] on link "View External Url" at bounding box center [577, 231] width 76 height 14
click at [548, 158] on link "View External Url" at bounding box center [577, 164] width 76 height 14
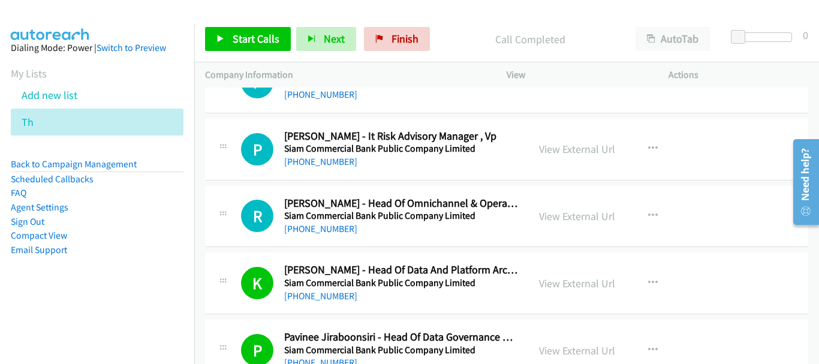
scroll to position [8429, 0]
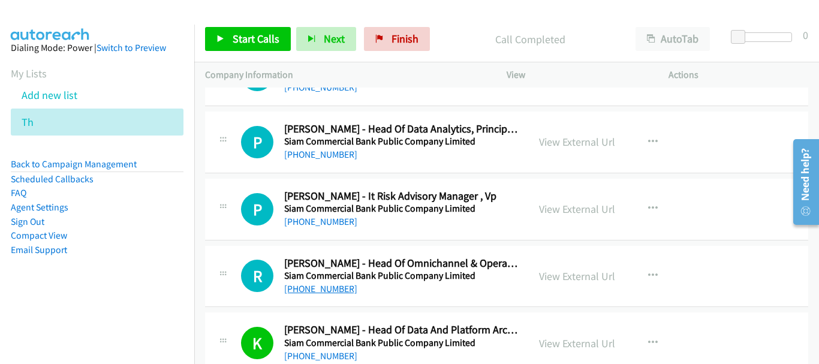
click at [322, 288] on link "[PHONE_NUMBER]" at bounding box center [320, 288] width 73 height 11
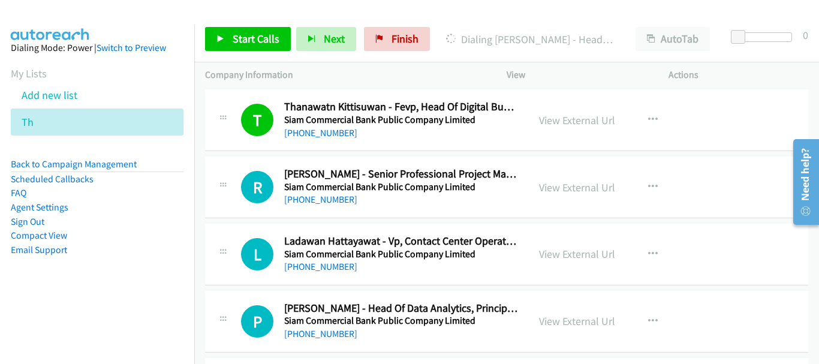
scroll to position [8249, 0]
click at [330, 330] on link "[PHONE_NUMBER]" at bounding box center [320, 334] width 73 height 11
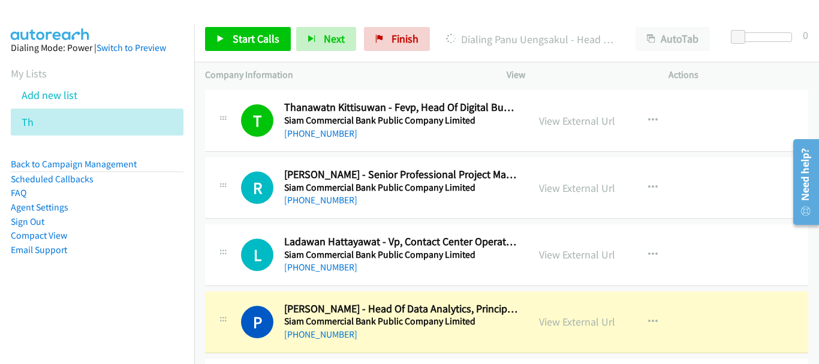
scroll to position [8309, 0]
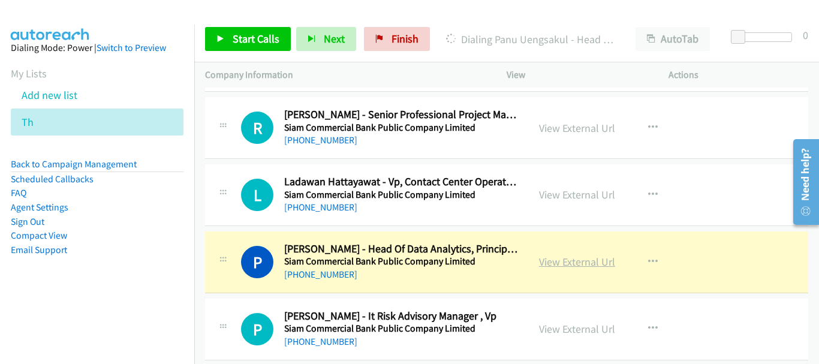
click at [575, 265] on link "View External Url" at bounding box center [577, 262] width 76 height 14
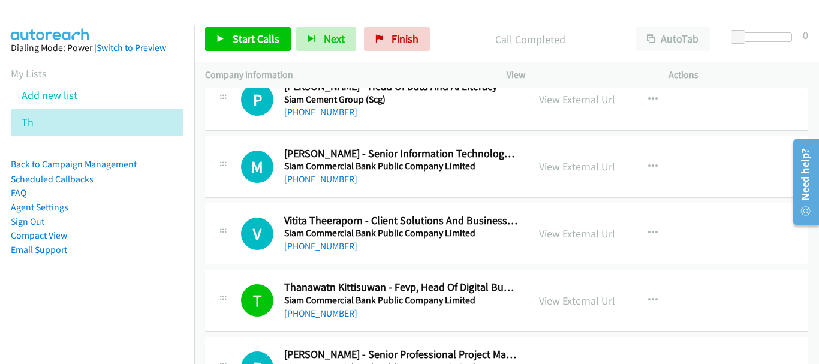
scroll to position [8009, 0]
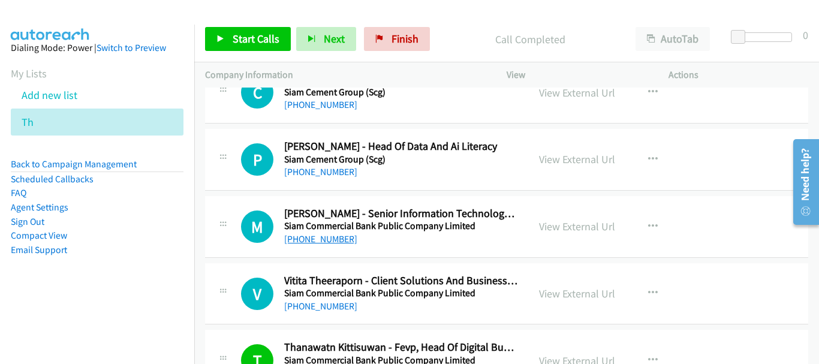
click at [326, 238] on link "[PHONE_NUMBER]" at bounding box center [320, 238] width 73 height 11
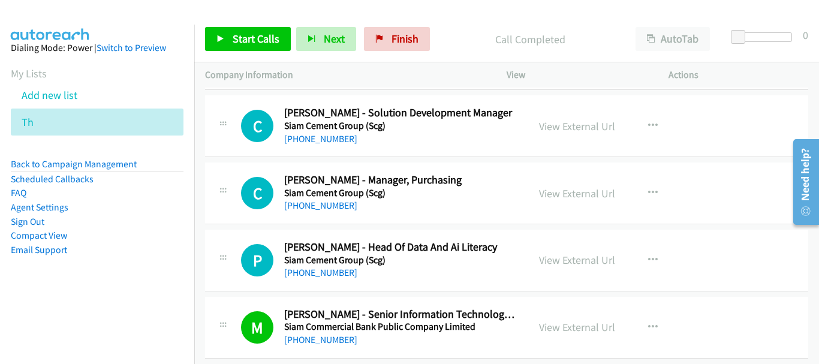
scroll to position [7889, 0]
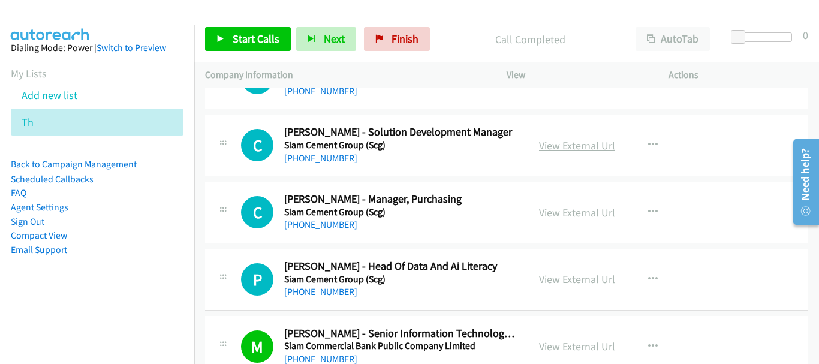
click at [563, 146] on link "View External Url" at bounding box center [577, 146] width 76 height 14
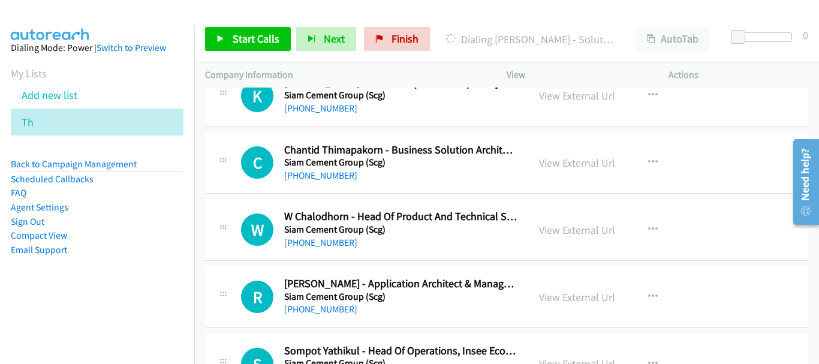
scroll to position [7409, 0]
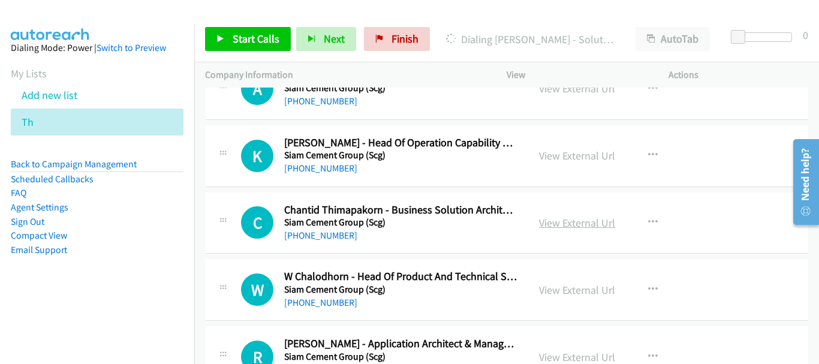
click at [573, 217] on link "View External Url" at bounding box center [577, 223] width 76 height 14
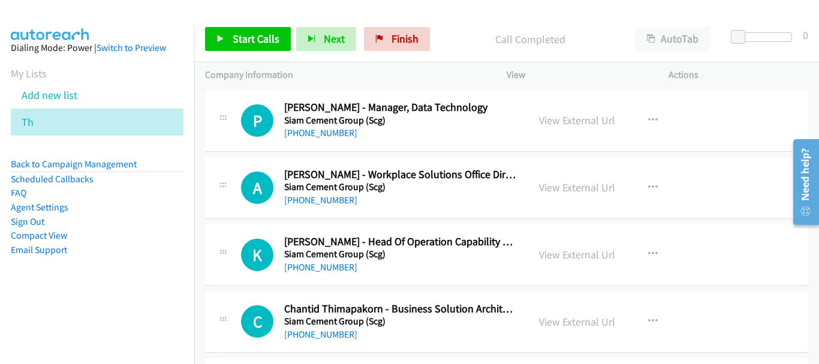
scroll to position [7289, 0]
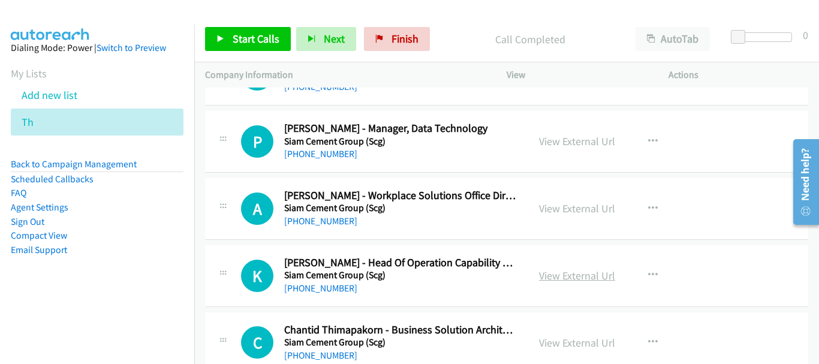
click at [570, 269] on link "View External Url" at bounding box center [577, 276] width 76 height 14
click at [554, 206] on link "View External Url" at bounding box center [577, 209] width 76 height 14
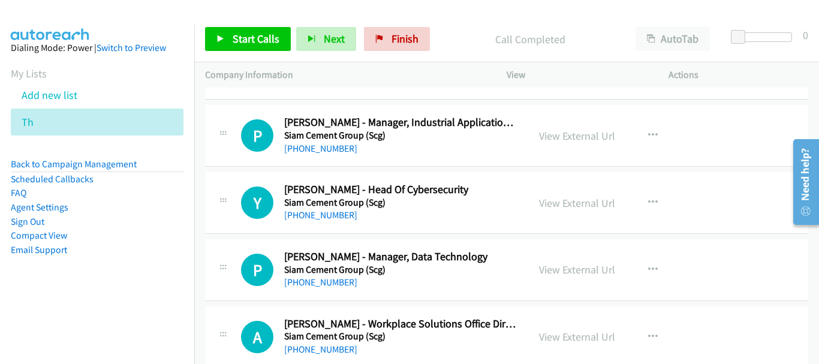
scroll to position [7169, 0]
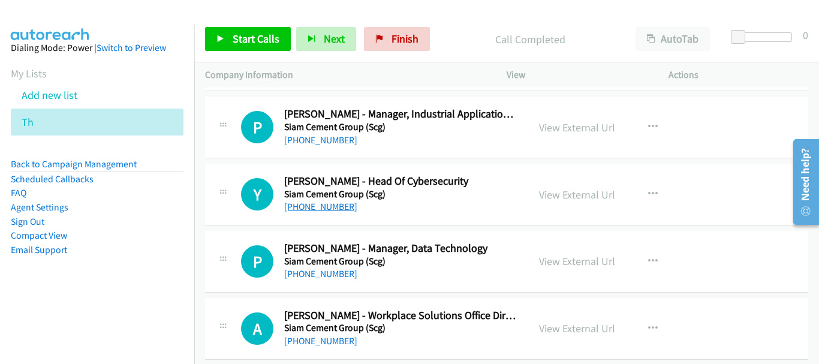
click at [311, 206] on link "[PHONE_NUMBER]" at bounding box center [320, 206] width 73 height 11
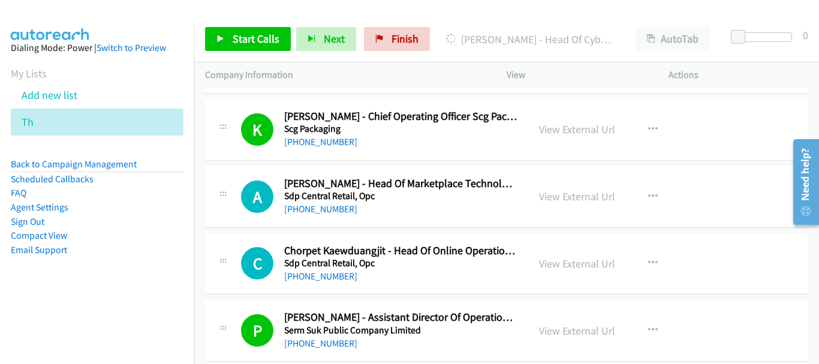
scroll to position [6629, 0]
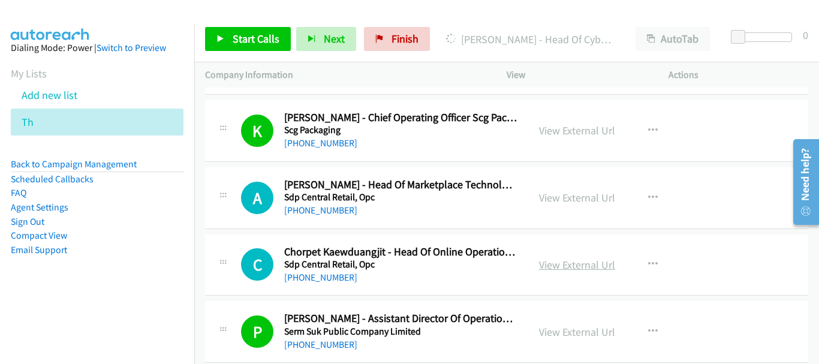
click at [593, 264] on link "View External Url" at bounding box center [577, 265] width 76 height 14
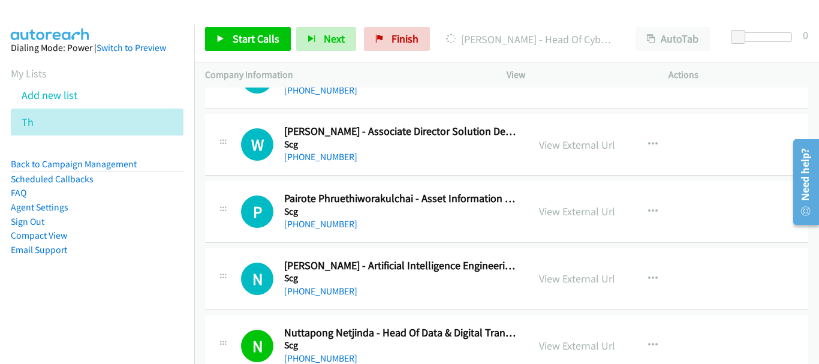
scroll to position [5790, 0]
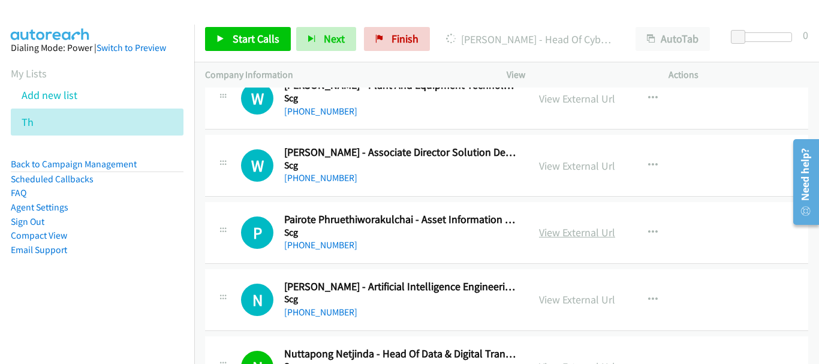
click at [546, 233] on link "View External Url" at bounding box center [577, 233] width 76 height 14
click at [582, 161] on link "View External Url" at bounding box center [577, 166] width 76 height 14
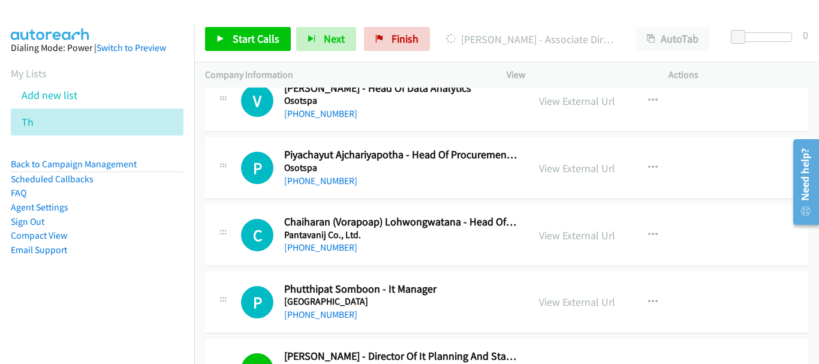
scroll to position [4290, 0]
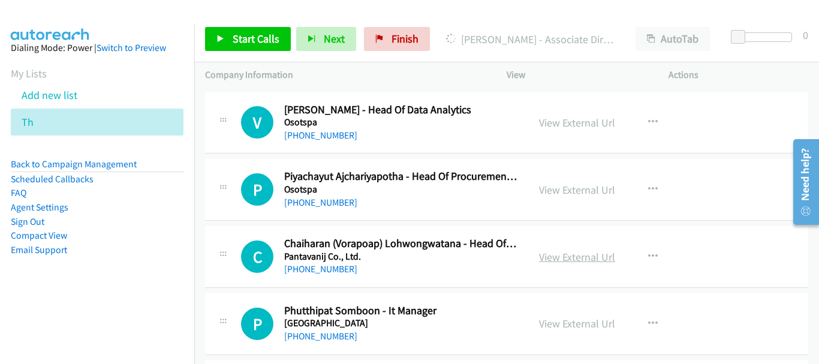
click at [596, 253] on link "View External Url" at bounding box center [577, 257] width 76 height 14
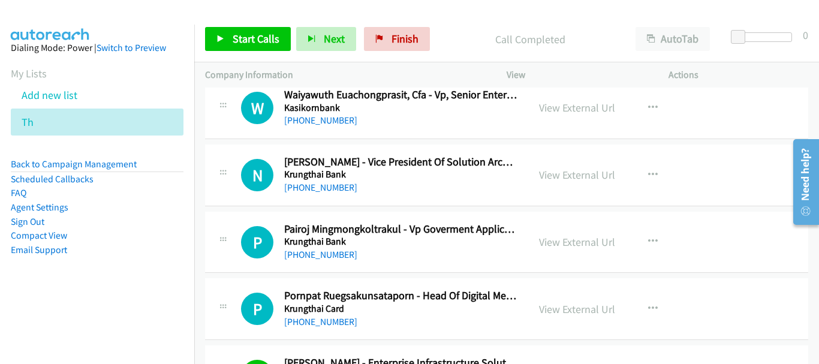
scroll to position [3750, 0]
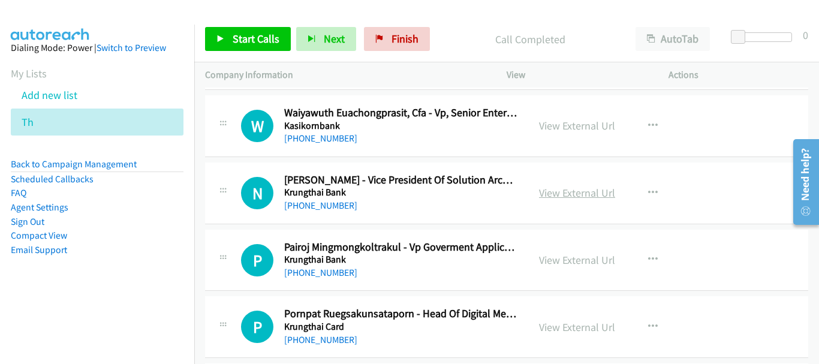
click at [542, 197] on link "View External Url" at bounding box center [577, 193] width 76 height 14
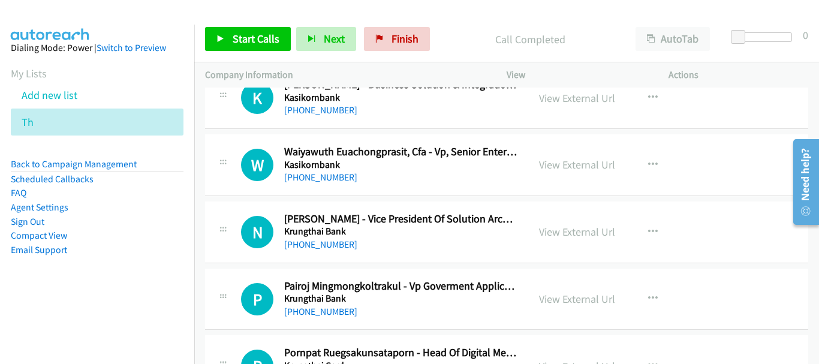
scroll to position [3690, 0]
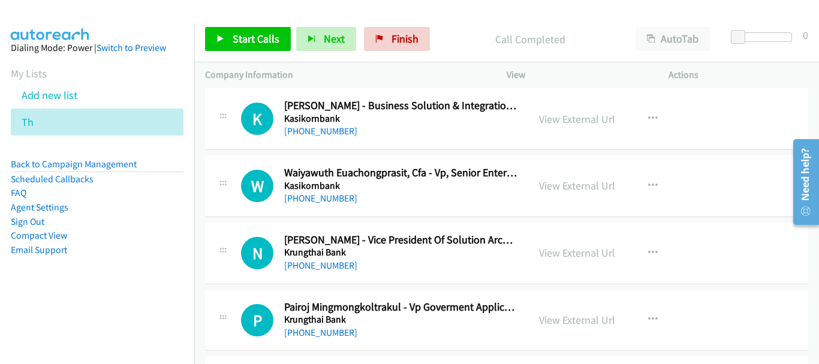
click at [571, 194] on div "View External Url View External Url Schedule/Manage Callback Start Calls Here R…" at bounding box center [614, 186] width 173 height 40
click at [571, 188] on link "View External Url" at bounding box center [577, 186] width 76 height 14
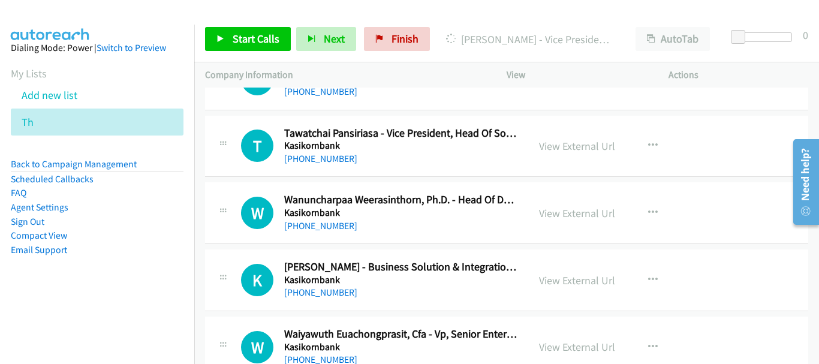
scroll to position [3511, 0]
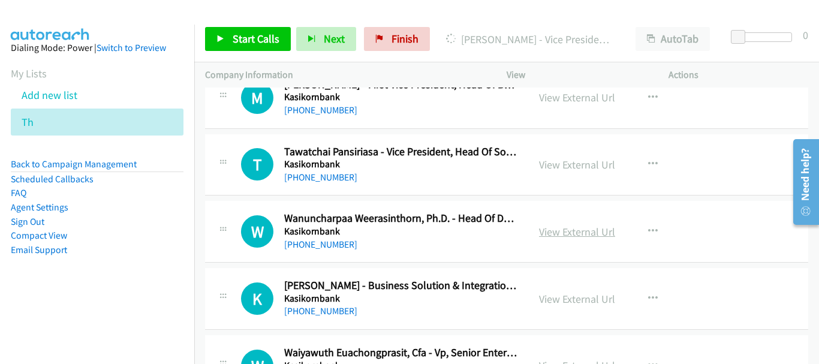
click at [572, 238] on link "View External Url" at bounding box center [577, 232] width 76 height 14
click at [576, 165] on link "View External Url" at bounding box center [577, 165] width 76 height 14
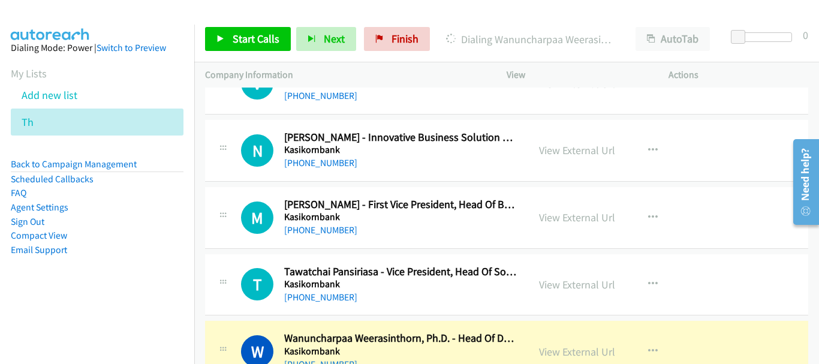
scroll to position [3331, 0]
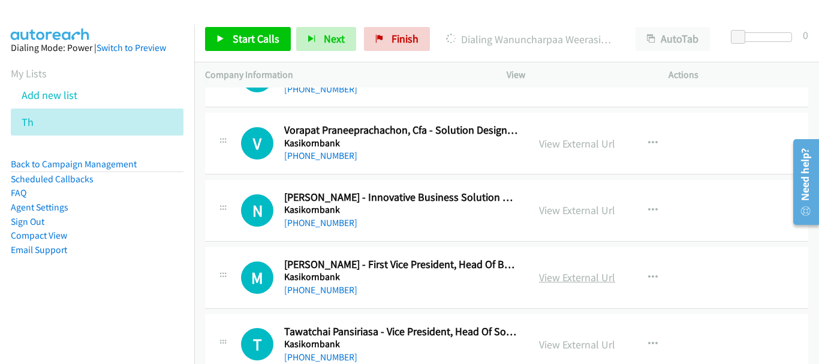
click at [548, 278] on link "View External Url" at bounding box center [577, 278] width 76 height 14
click at [545, 211] on link "View External Url" at bounding box center [577, 210] width 76 height 14
click at [564, 144] on link "View External Url" at bounding box center [577, 144] width 76 height 14
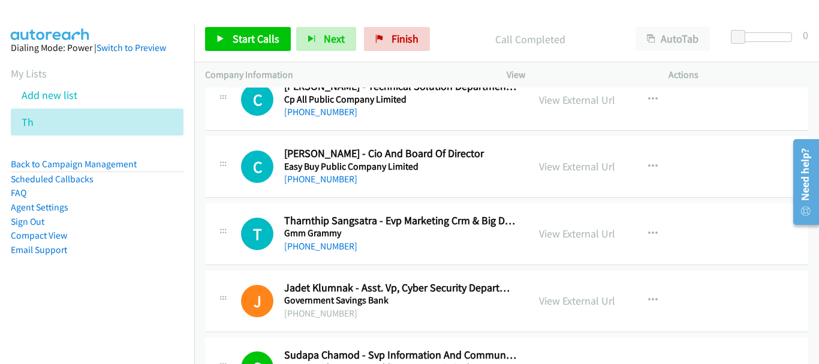
scroll to position [2971, 0]
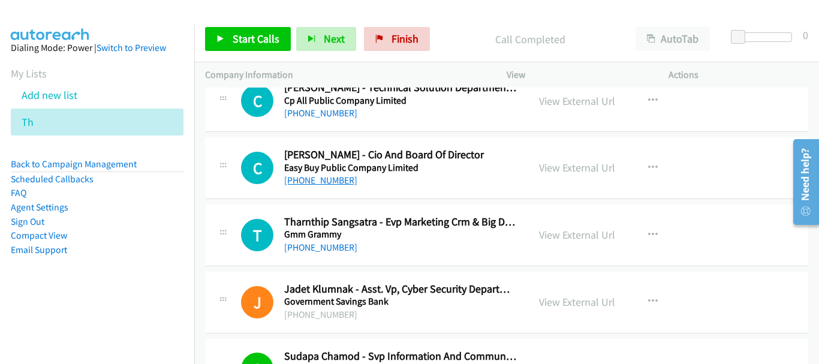
click at [309, 184] on link "[PHONE_NUMBER]" at bounding box center [320, 180] width 73 height 11
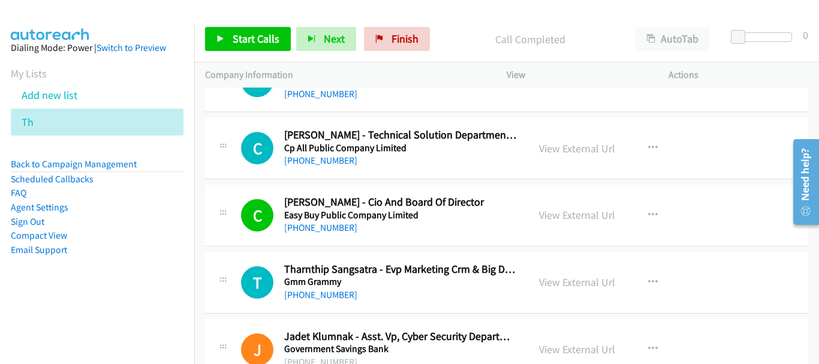
scroll to position [2851, 0]
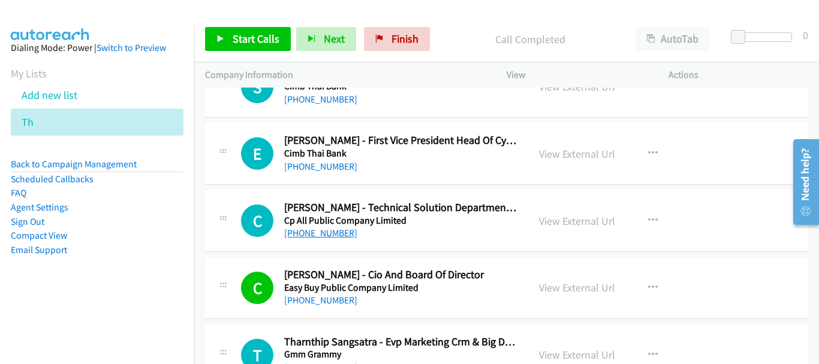
click at [335, 235] on link "[PHONE_NUMBER]" at bounding box center [320, 232] width 73 height 11
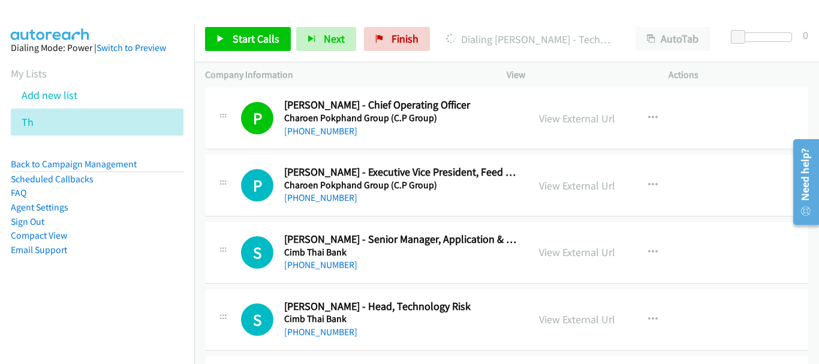
scroll to position [2491, 0]
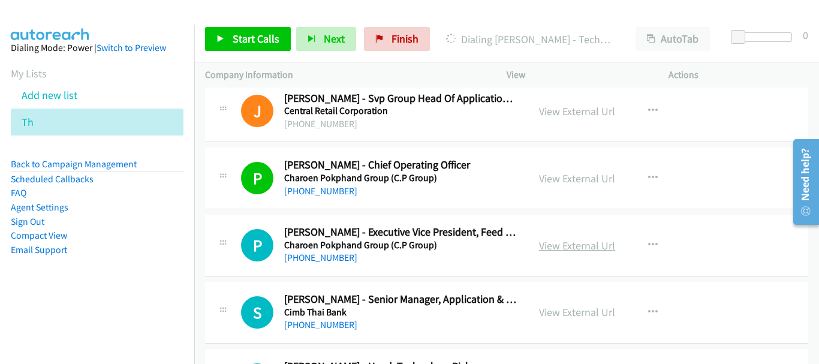
click at [573, 239] on link "View External Url" at bounding box center [577, 246] width 76 height 14
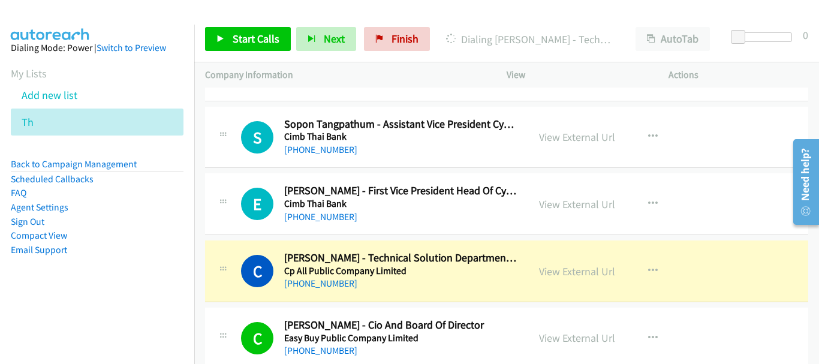
scroll to position [2791, 0]
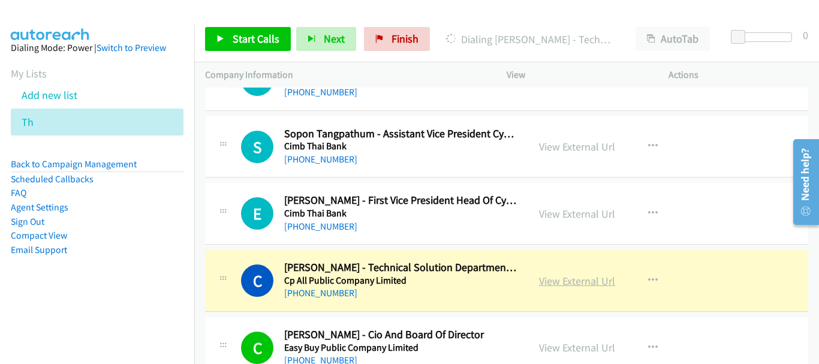
click at [548, 283] on link "View External Url" at bounding box center [577, 281] width 76 height 14
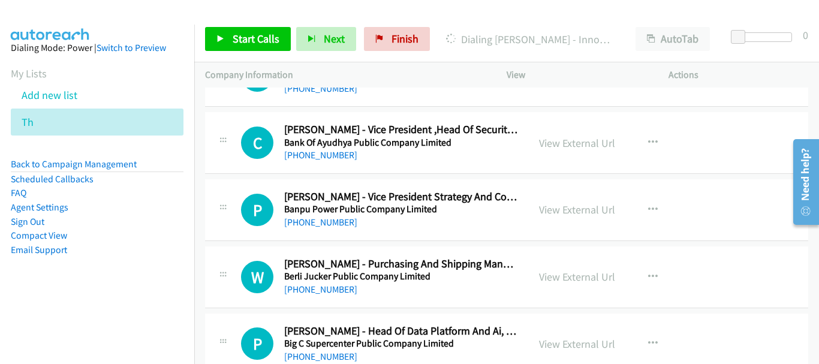
scroll to position [1171, 0]
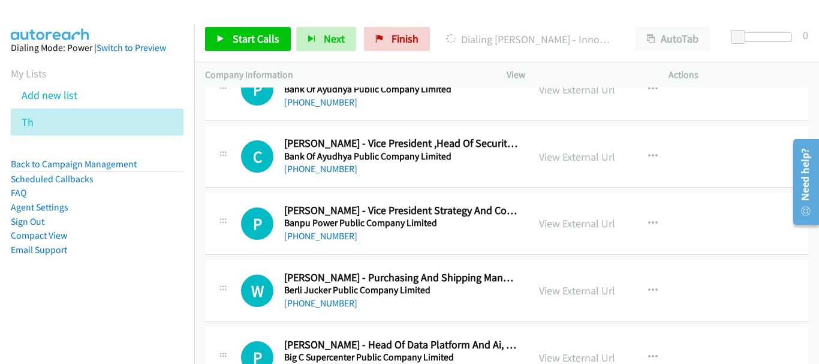
click at [576, 151] on link "View External Url" at bounding box center [577, 157] width 76 height 14
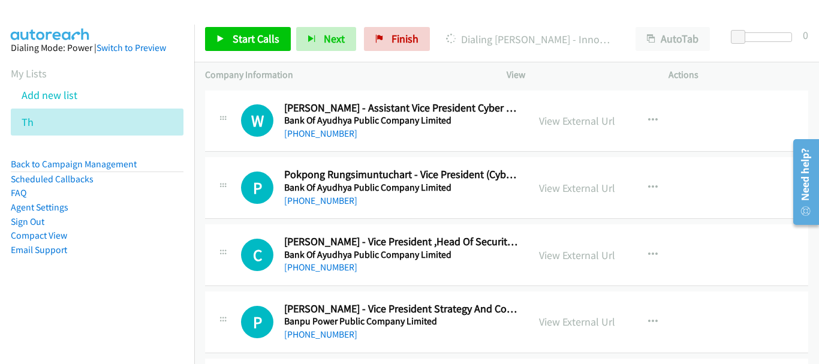
scroll to position [1051, 0]
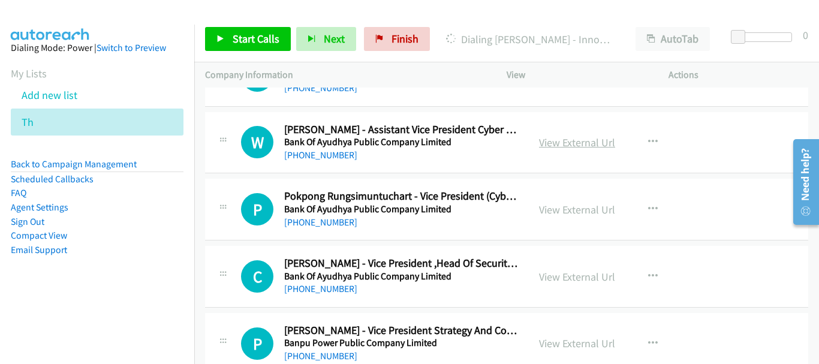
click at [588, 139] on link "View External Url" at bounding box center [577, 143] width 76 height 14
click at [566, 209] on link "View External Url" at bounding box center [577, 210] width 76 height 14
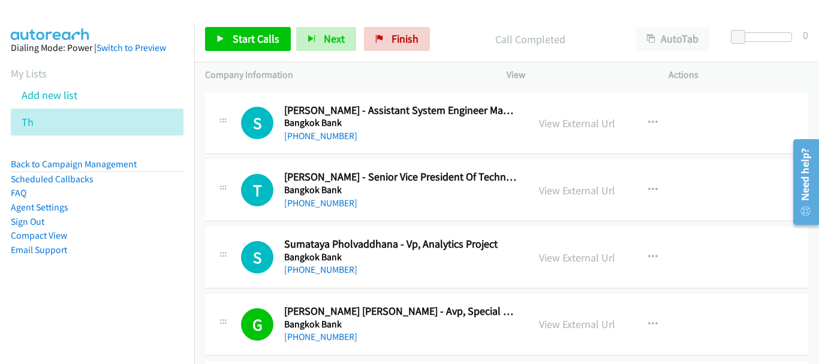
scroll to position [332, 0]
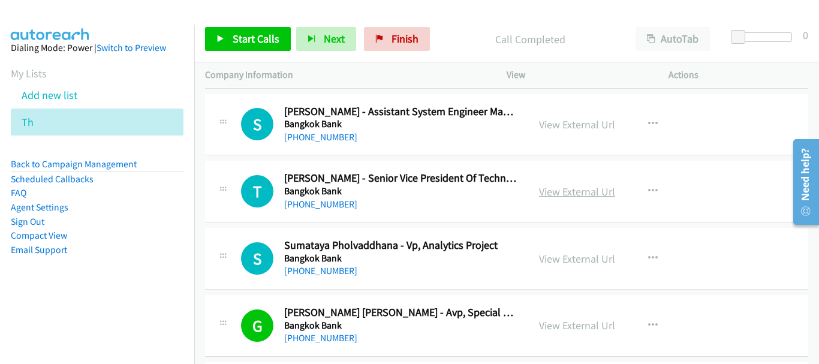
click at [550, 185] on link "View External Url" at bounding box center [577, 192] width 76 height 14
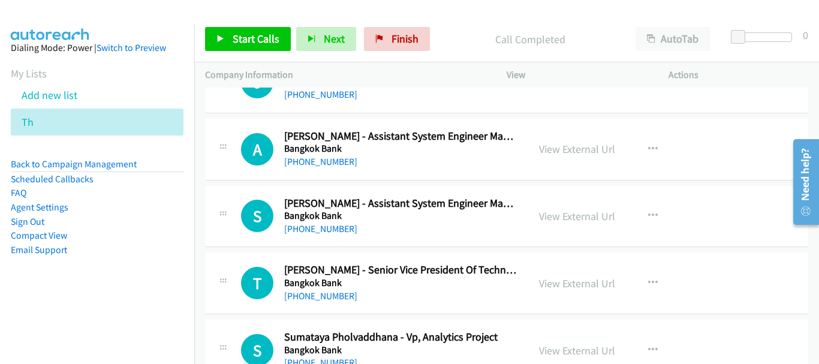
scroll to position [300, 0]
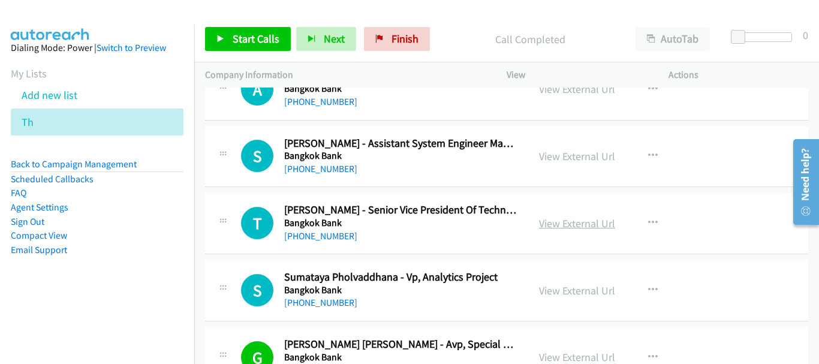
click at [547, 217] on link "View External Url" at bounding box center [577, 224] width 76 height 14
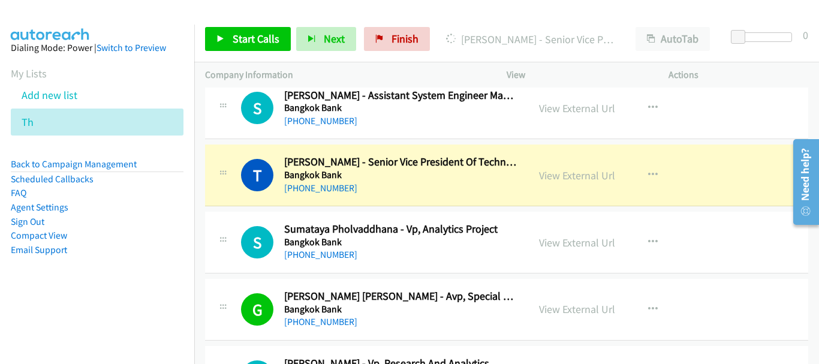
scroll to position [408, 0]
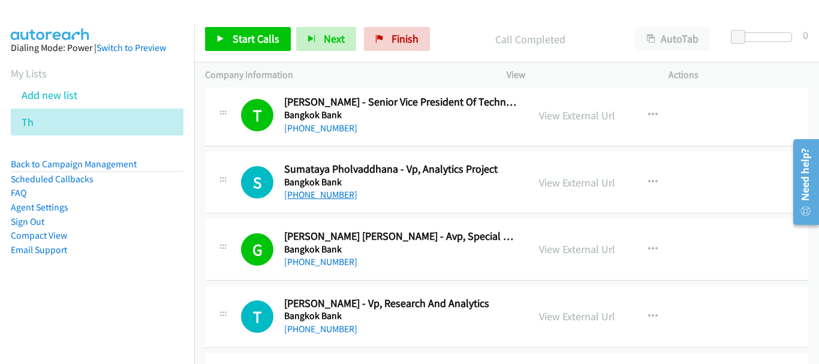
click at [331, 190] on link "[PHONE_NUMBER]" at bounding box center [320, 194] width 73 height 11
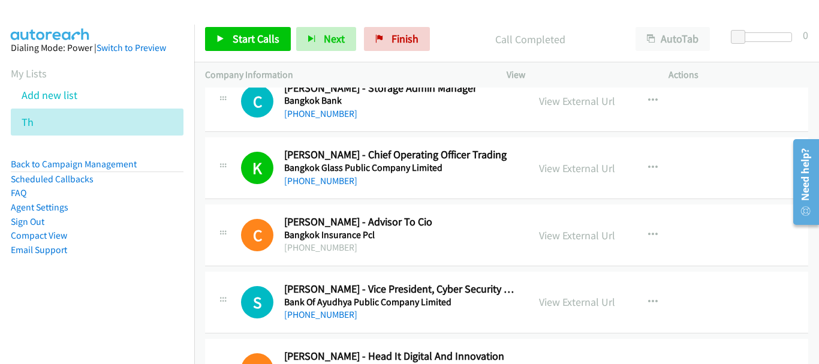
scroll to position [720, 0]
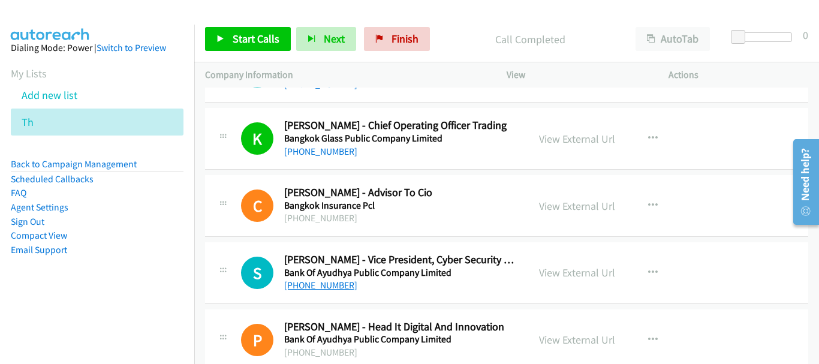
click at [306, 283] on link "[PHONE_NUMBER]" at bounding box center [320, 285] width 73 height 11
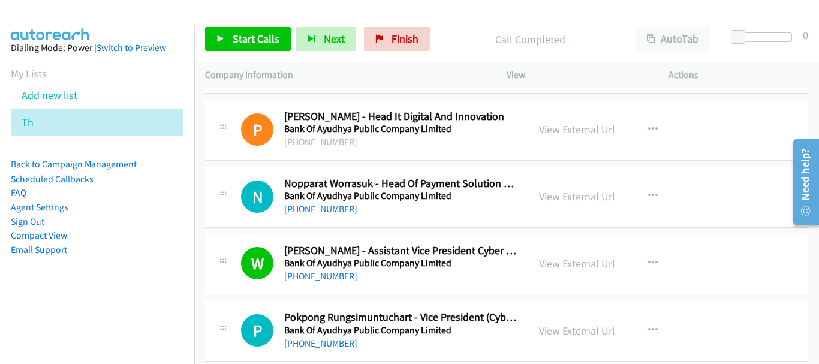
scroll to position [960, 0]
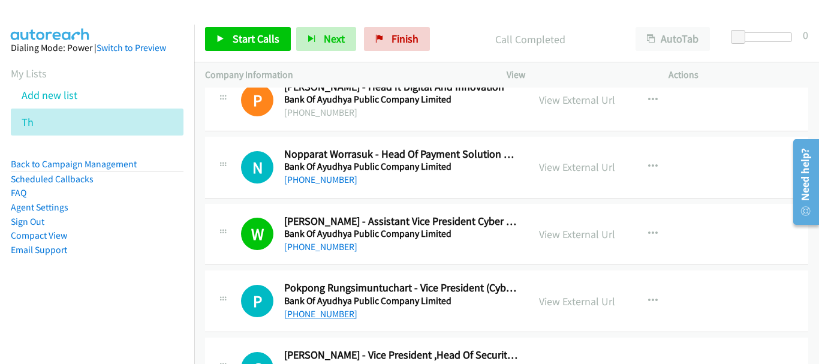
click at [337, 311] on link "[PHONE_NUMBER]" at bounding box center [320, 313] width 73 height 11
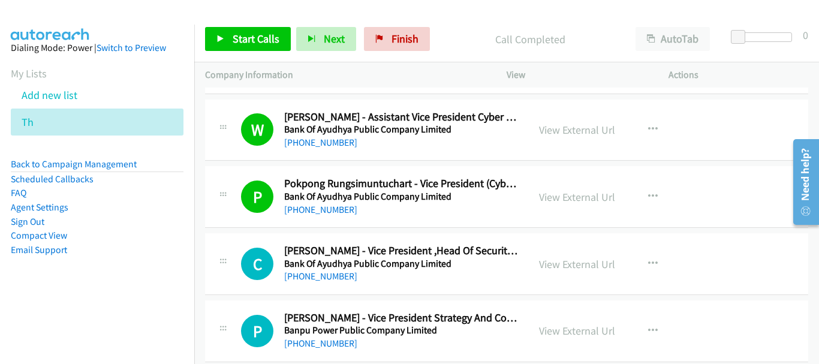
scroll to position [1080, 0]
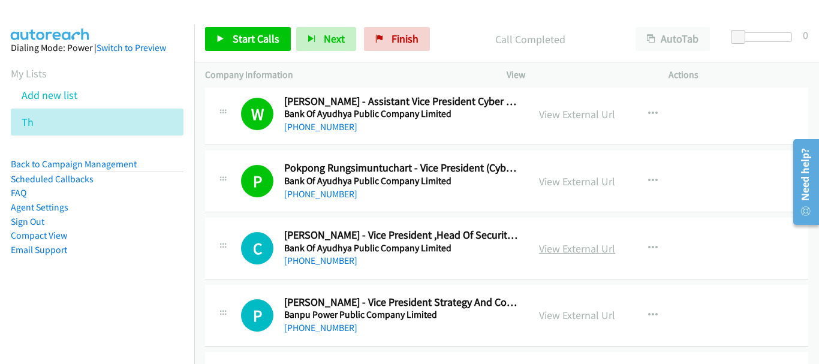
click at [564, 245] on link "View External Url" at bounding box center [577, 249] width 76 height 14
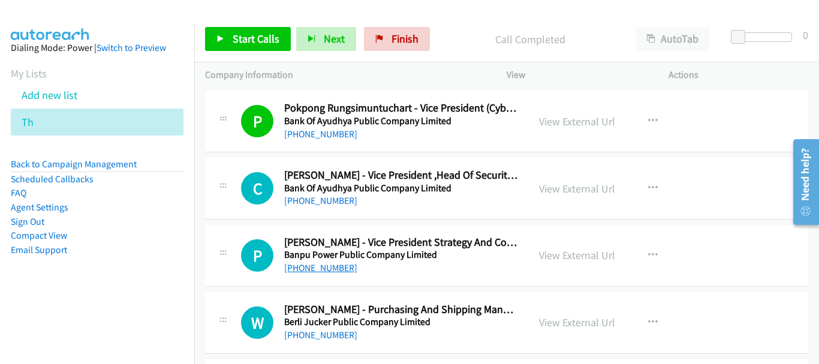
click at [314, 273] on link "[PHONE_NUMBER]" at bounding box center [320, 267] width 73 height 11
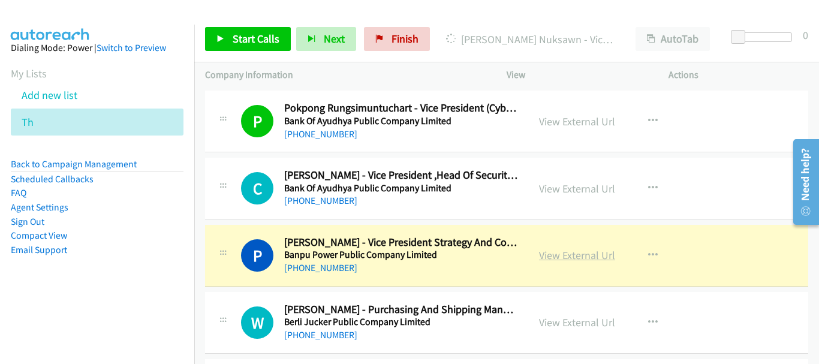
click at [604, 251] on link "View External Url" at bounding box center [577, 255] width 76 height 14
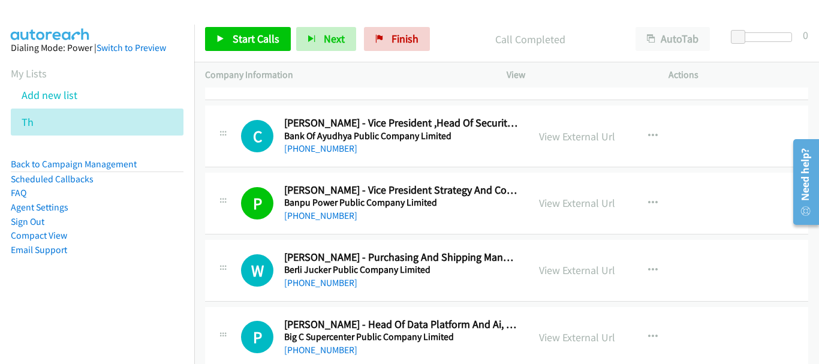
scroll to position [1260, 0]
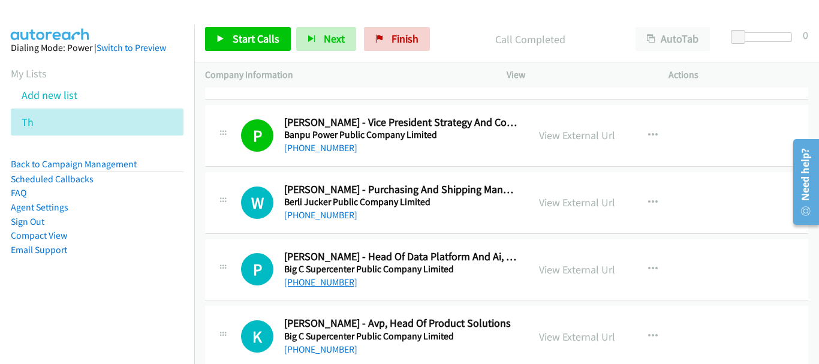
click at [345, 284] on link "[PHONE_NUMBER]" at bounding box center [320, 282] width 73 height 11
